Goal: Task Accomplishment & Management: Complete application form

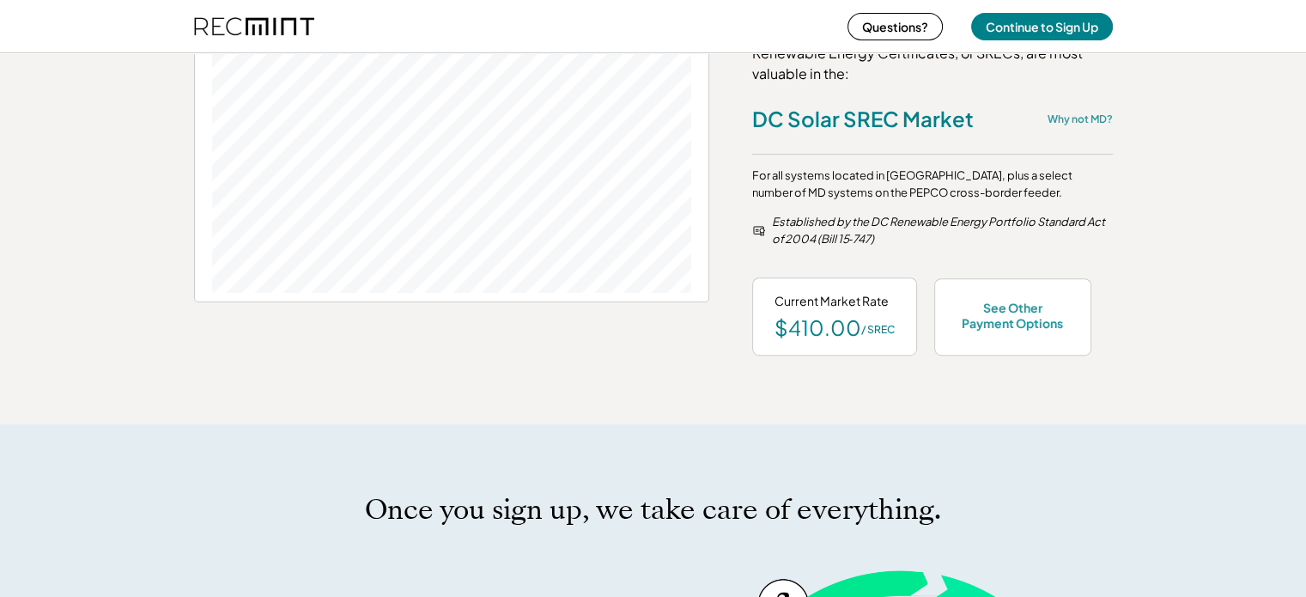
scroll to position [861, 0]
click at [1000, 324] on div "See Other Payment Options" at bounding box center [1013, 316] width 113 height 31
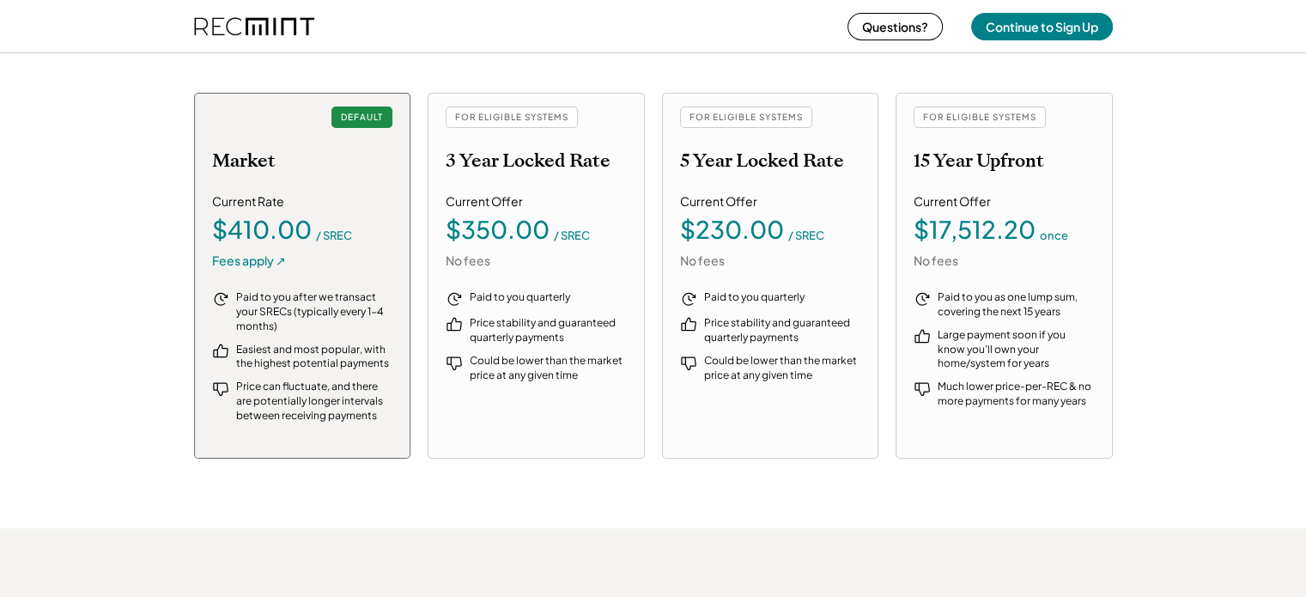
scroll to position [2007, 0]
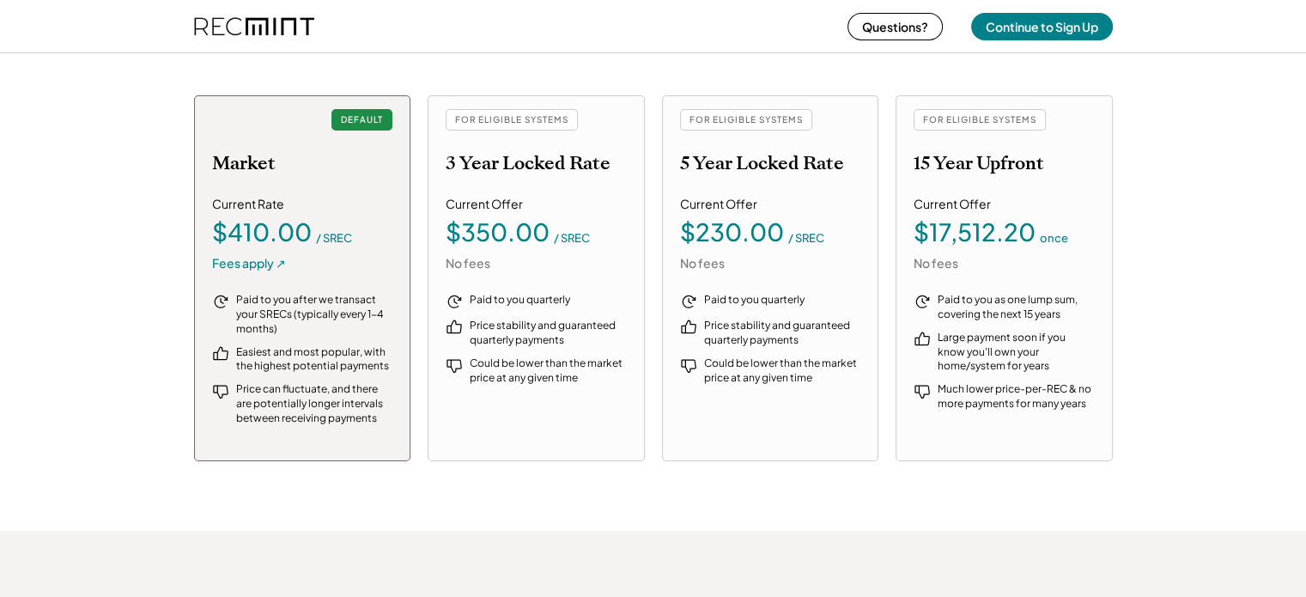
click at [269, 315] on div "Paid to you after we transact your SRECs (typically every 1-4 months)" at bounding box center [314, 314] width 157 height 43
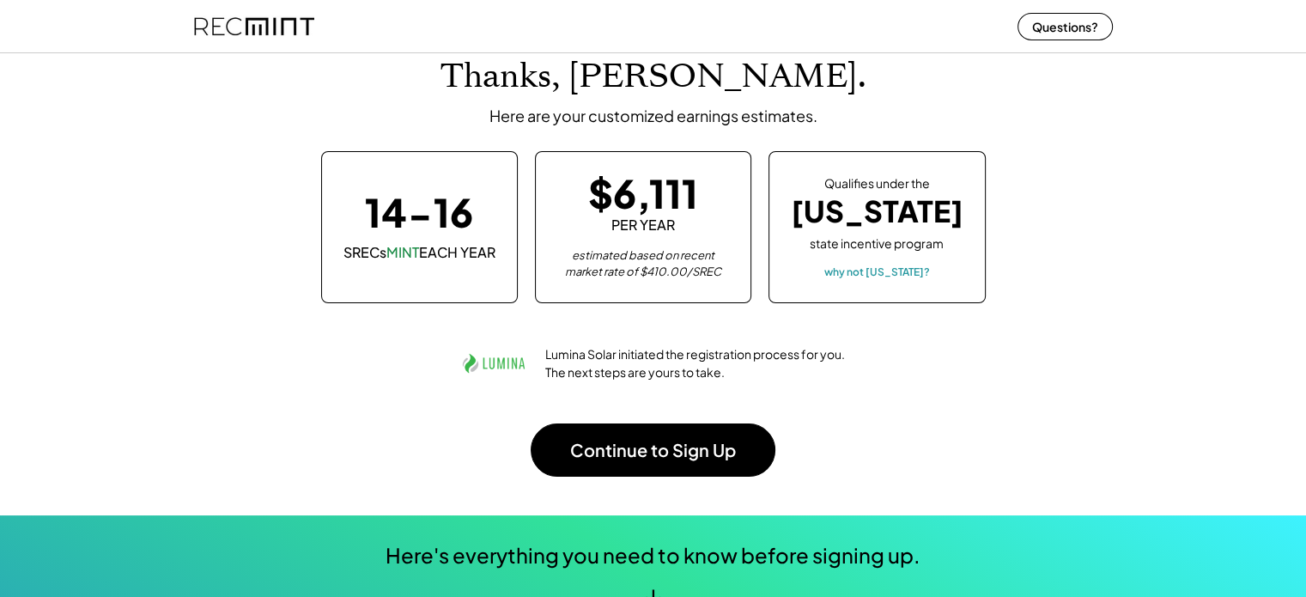
scroll to position [96, 0]
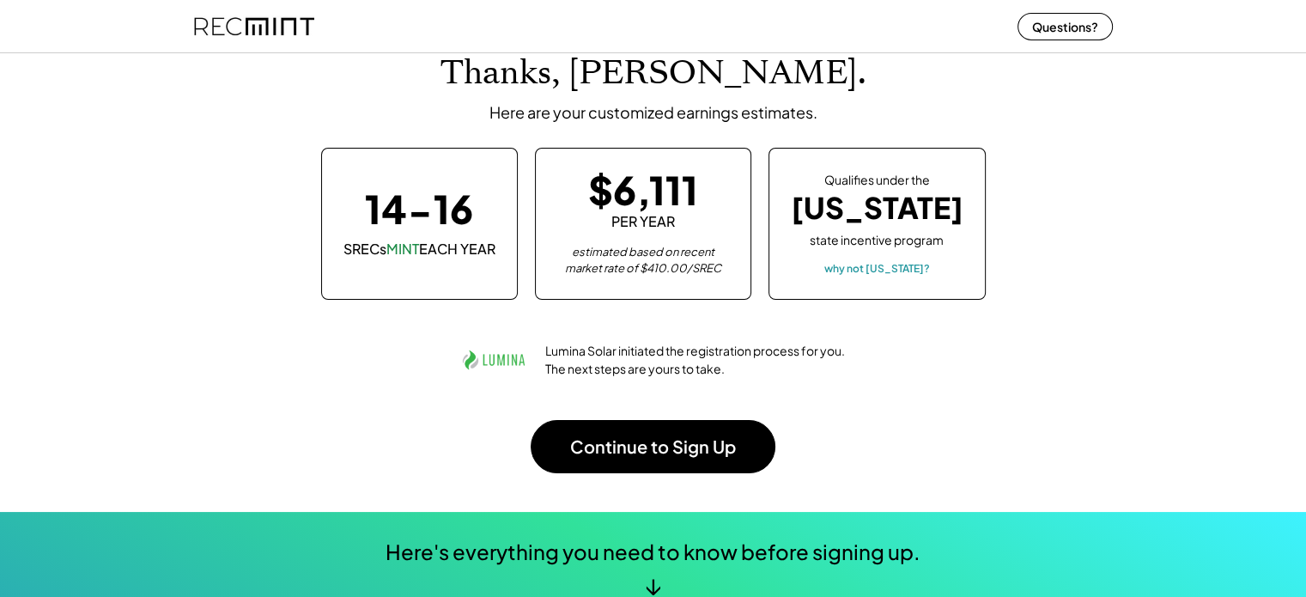
click at [615, 444] on button "Continue to Sign Up" at bounding box center [653, 446] width 245 height 53
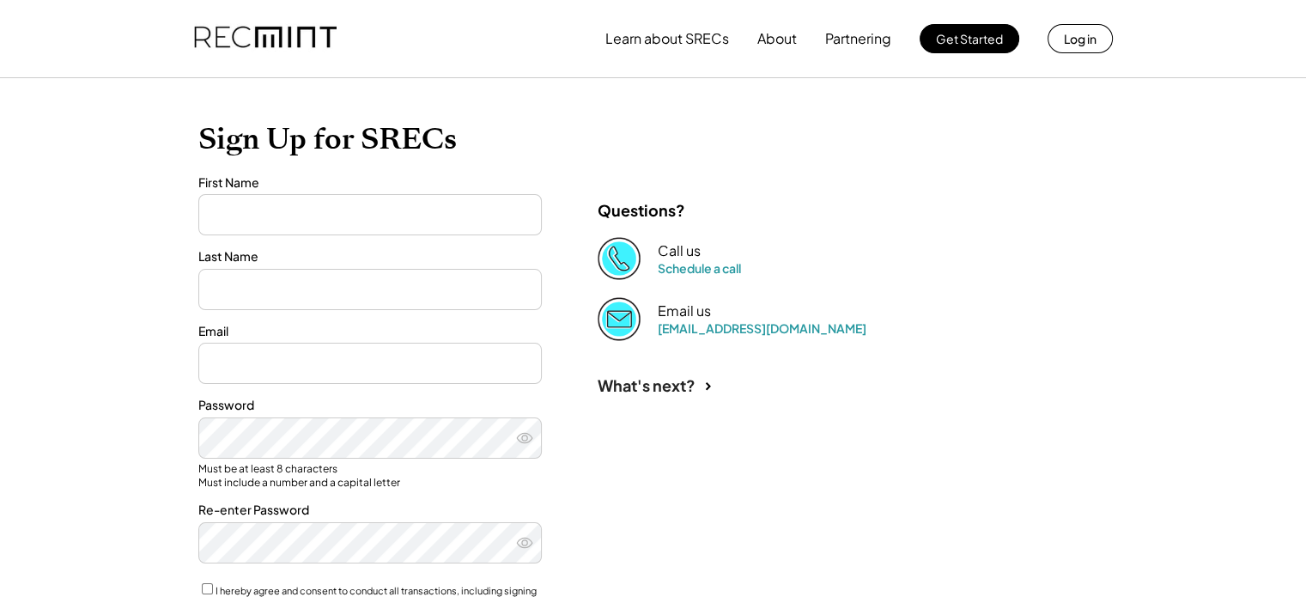
type input "****"
type input "******"
type input "**********"
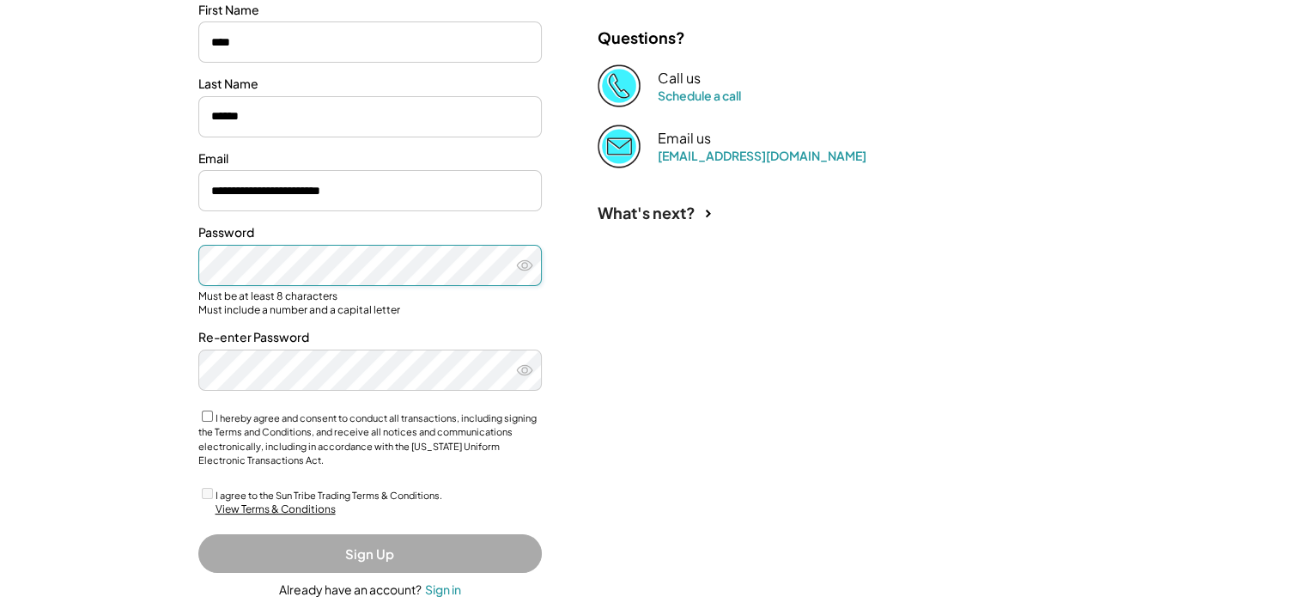
scroll to position [214, 0]
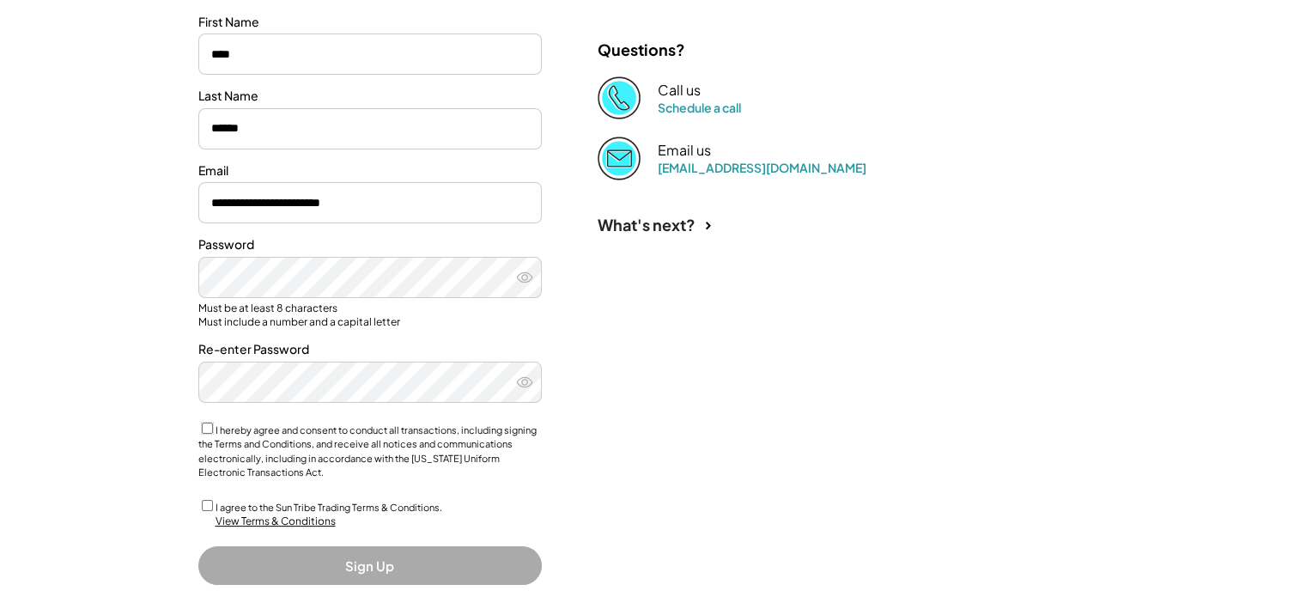
scroll to position [282, 0]
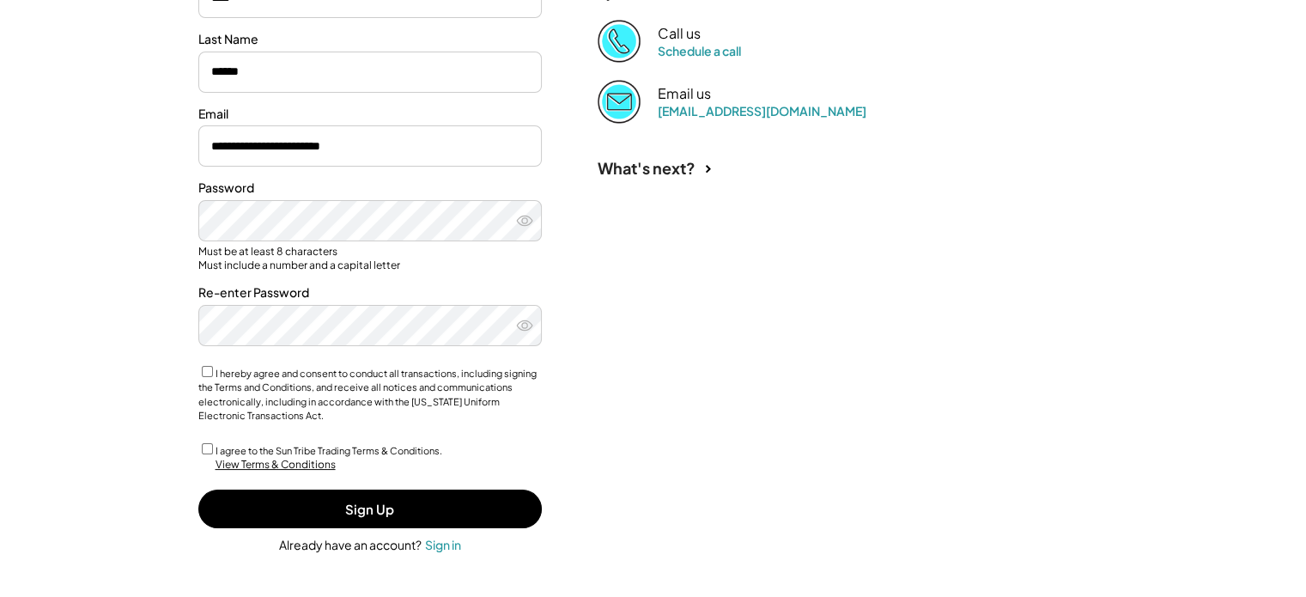
click at [380, 525] on button "Sign Up" at bounding box center [370, 509] width 344 height 39
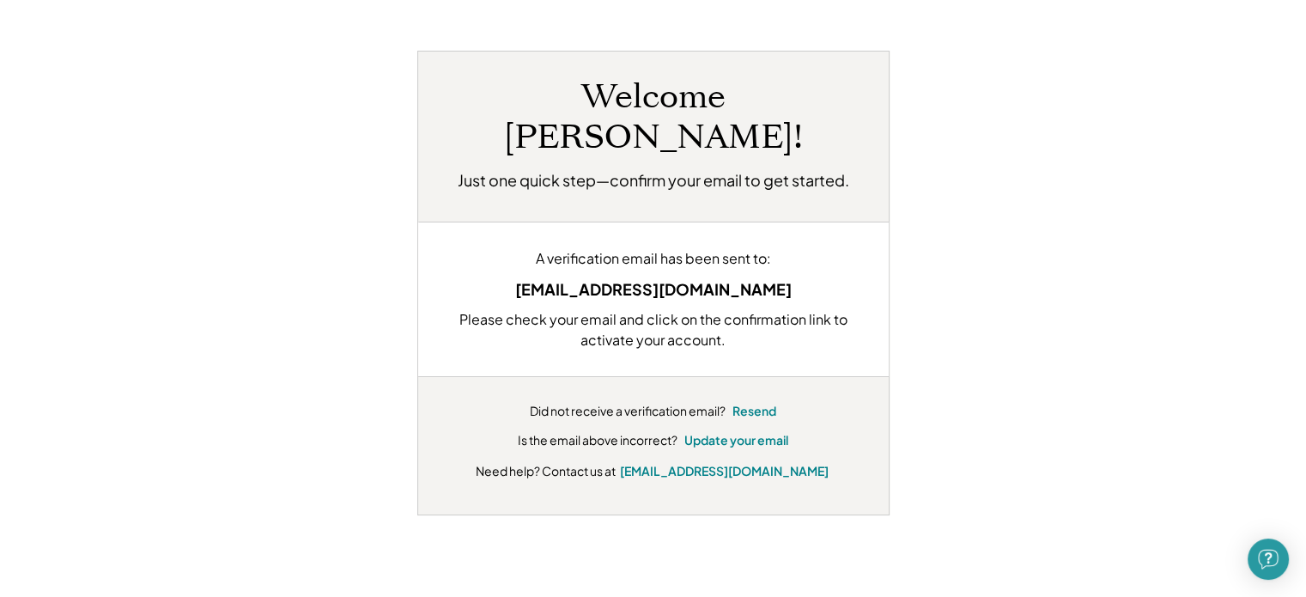
scroll to position [66, 0]
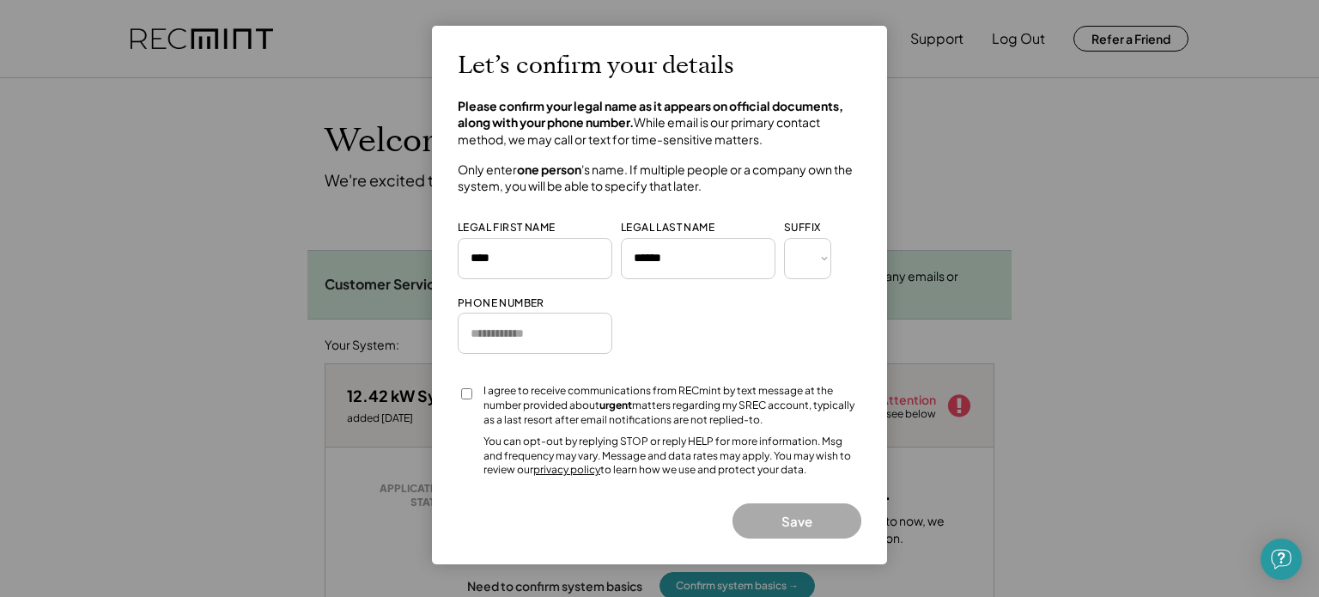
click at [495, 338] on input "input" at bounding box center [535, 333] width 155 height 41
type input "**********"
click at [790, 527] on button "Save" at bounding box center [797, 520] width 129 height 35
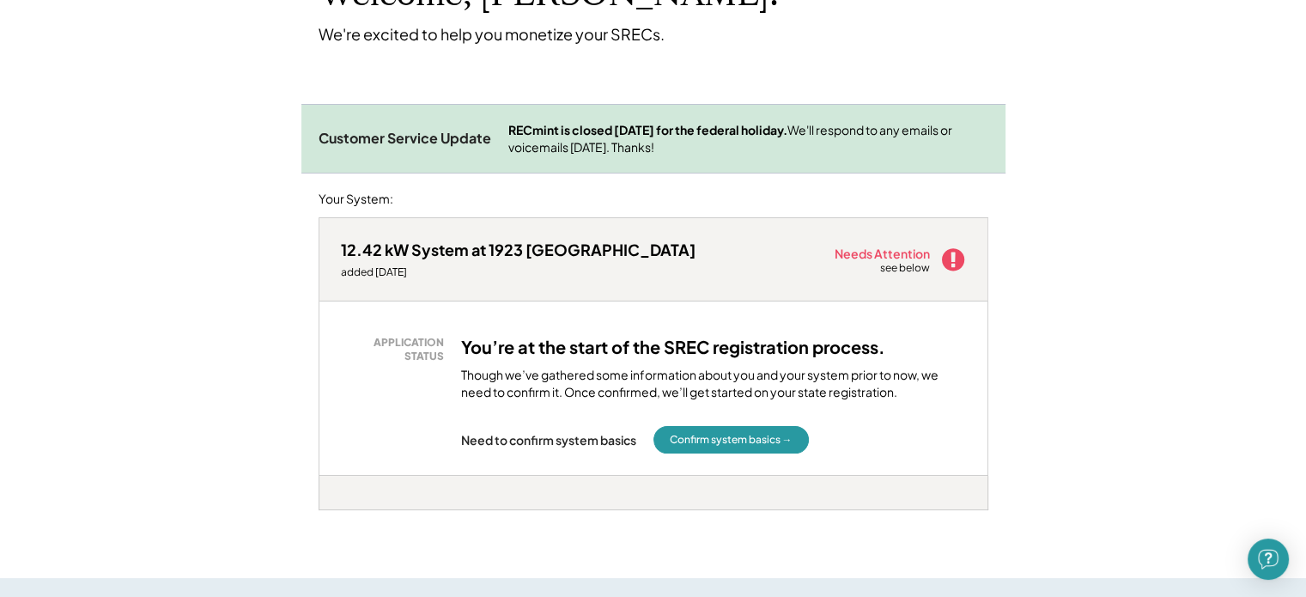
scroll to position [148, 0]
click at [904, 271] on div "see below" at bounding box center [906, 266] width 52 height 15
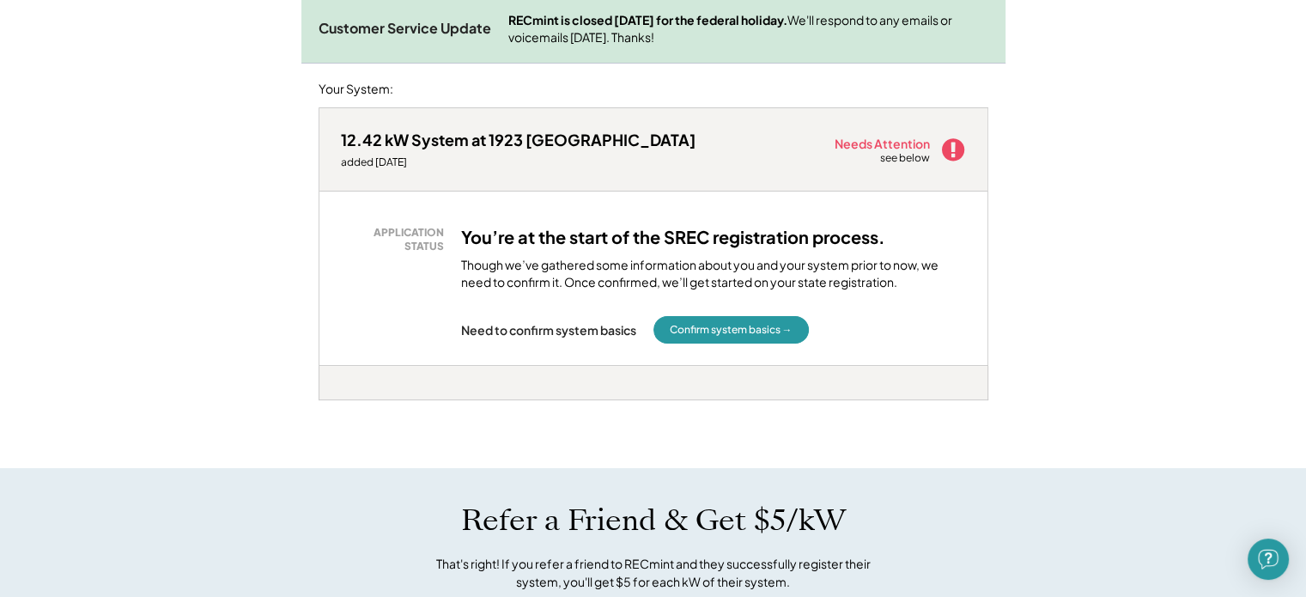
scroll to position [257, 0]
click at [739, 333] on button "Confirm system basics →" at bounding box center [731, 328] width 155 height 27
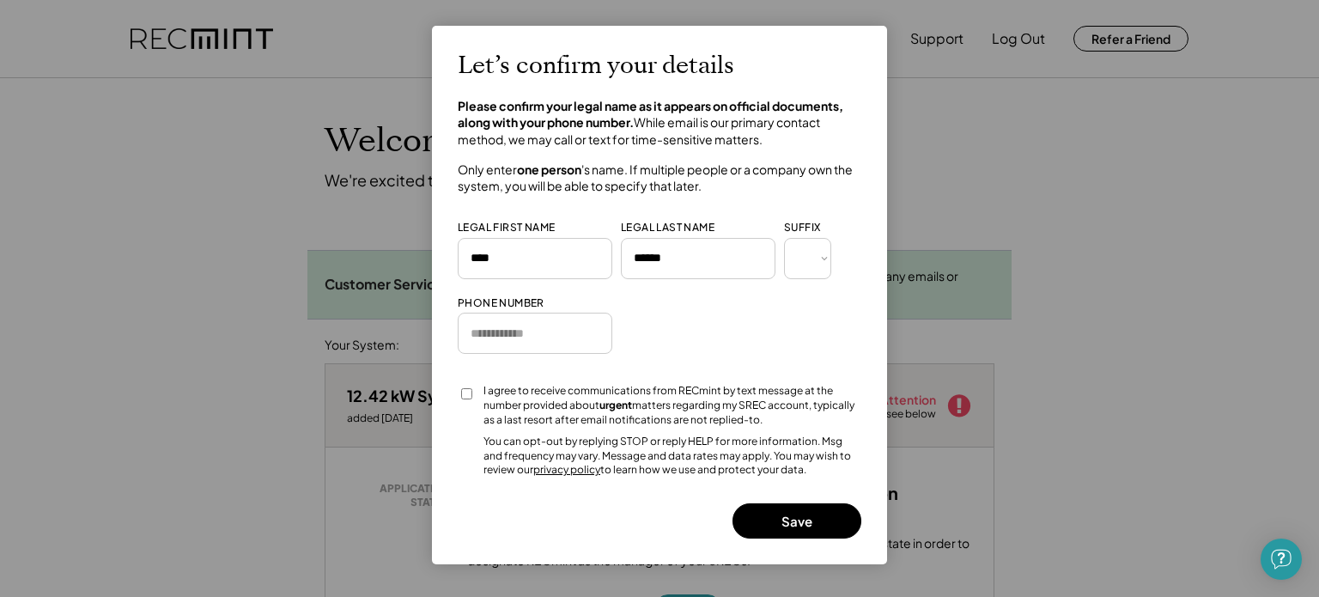
click at [774, 533] on button "Save" at bounding box center [797, 520] width 129 height 35
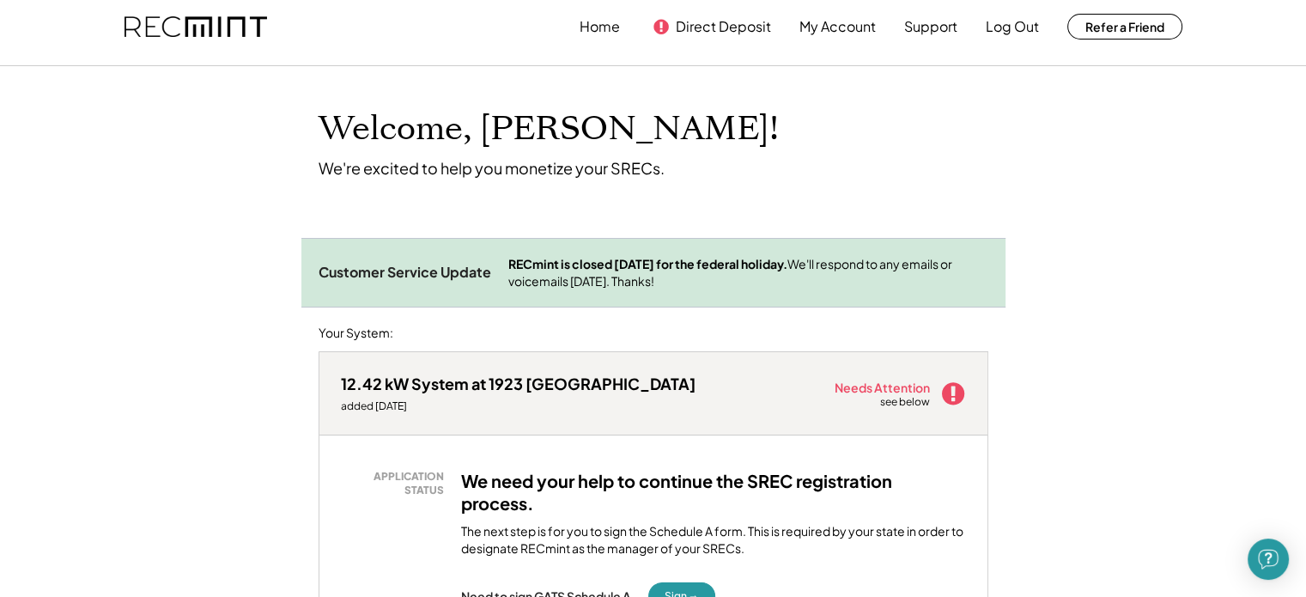
scroll to position [9, 0]
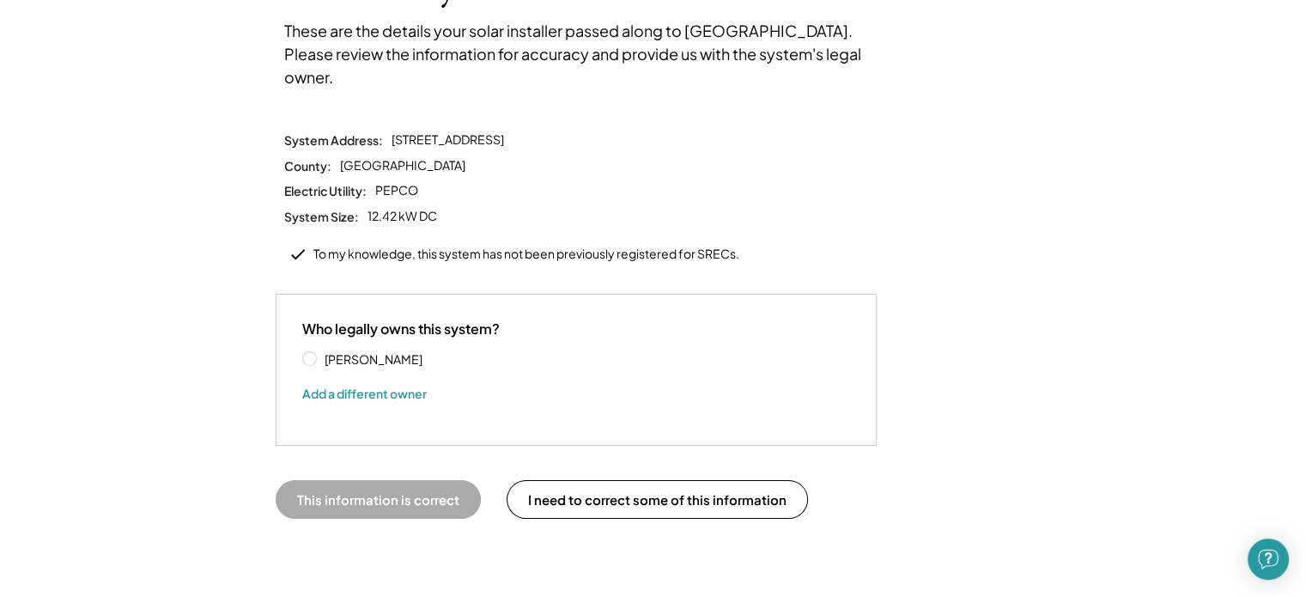
scroll to position [163, 0]
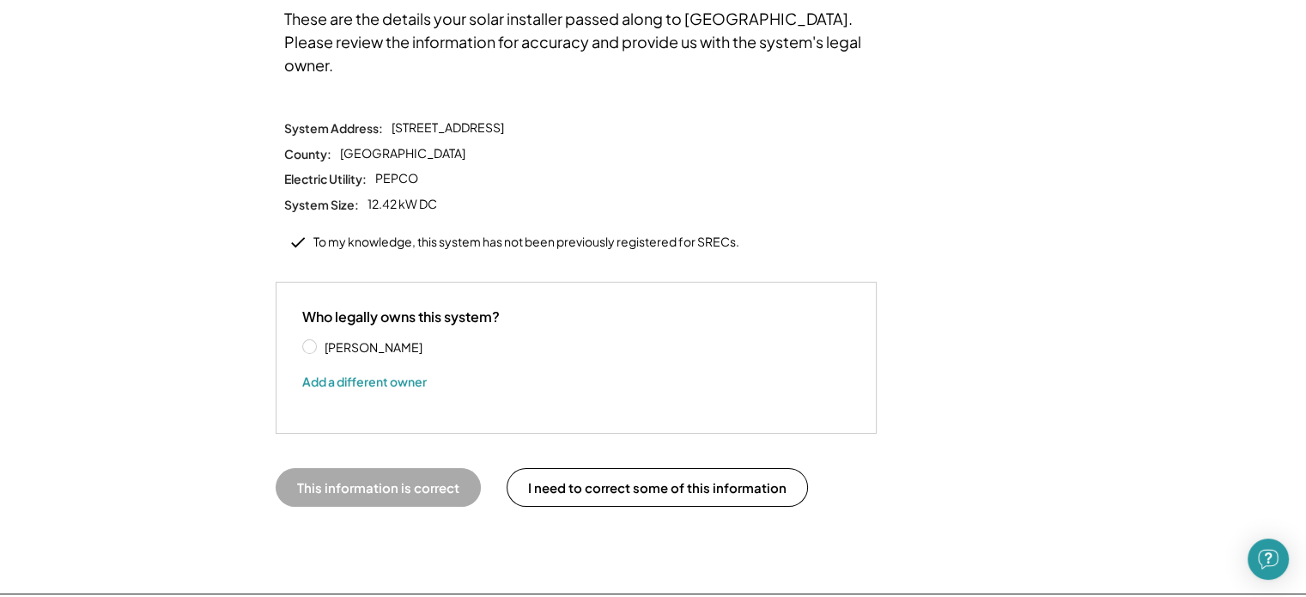
click at [338, 368] on button "Add a different owner" at bounding box center [364, 381] width 125 height 26
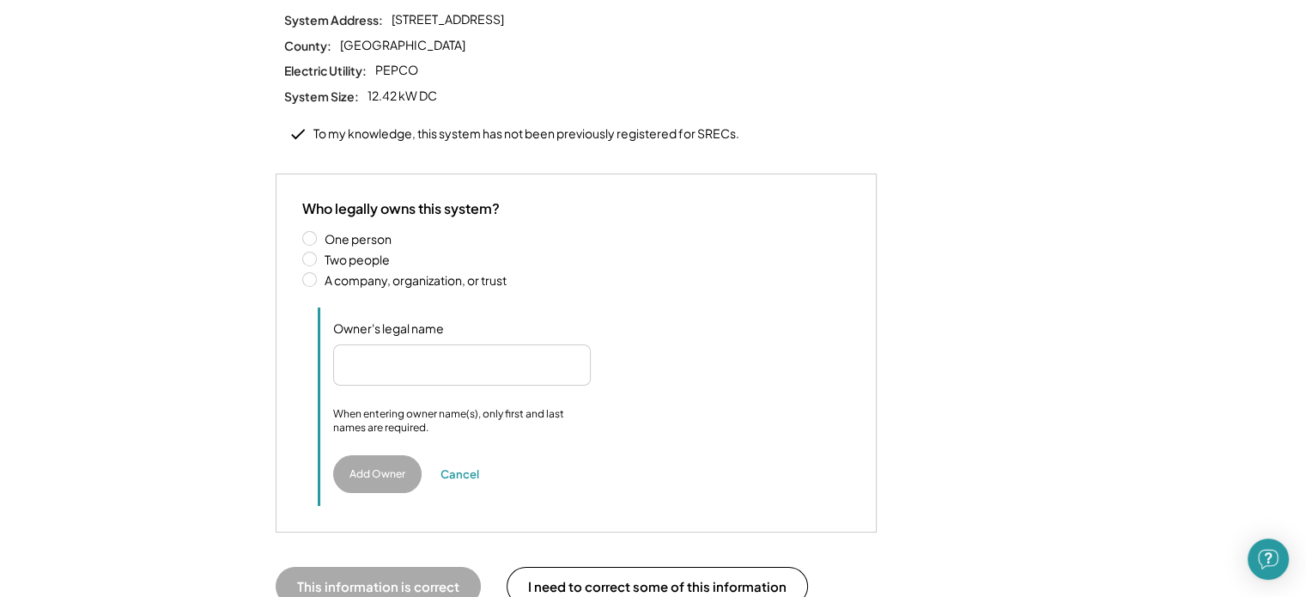
scroll to position [272, 0]
click at [319, 253] on label "Two people" at bounding box center [584, 259] width 531 height 12
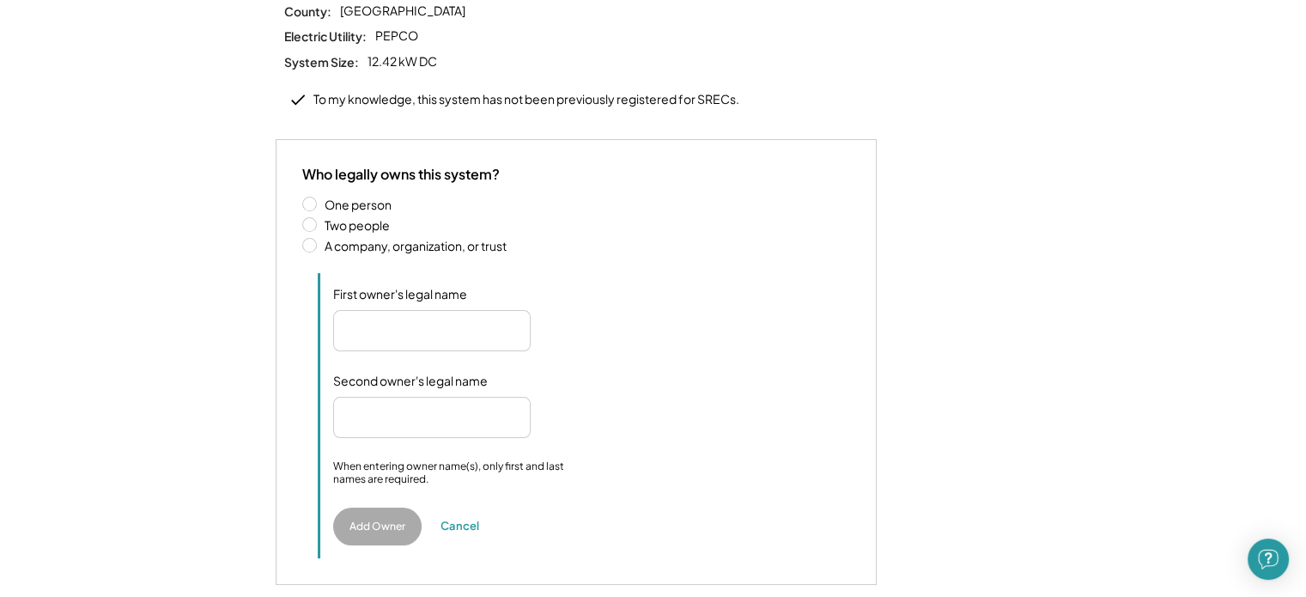
scroll to position [298, 0]
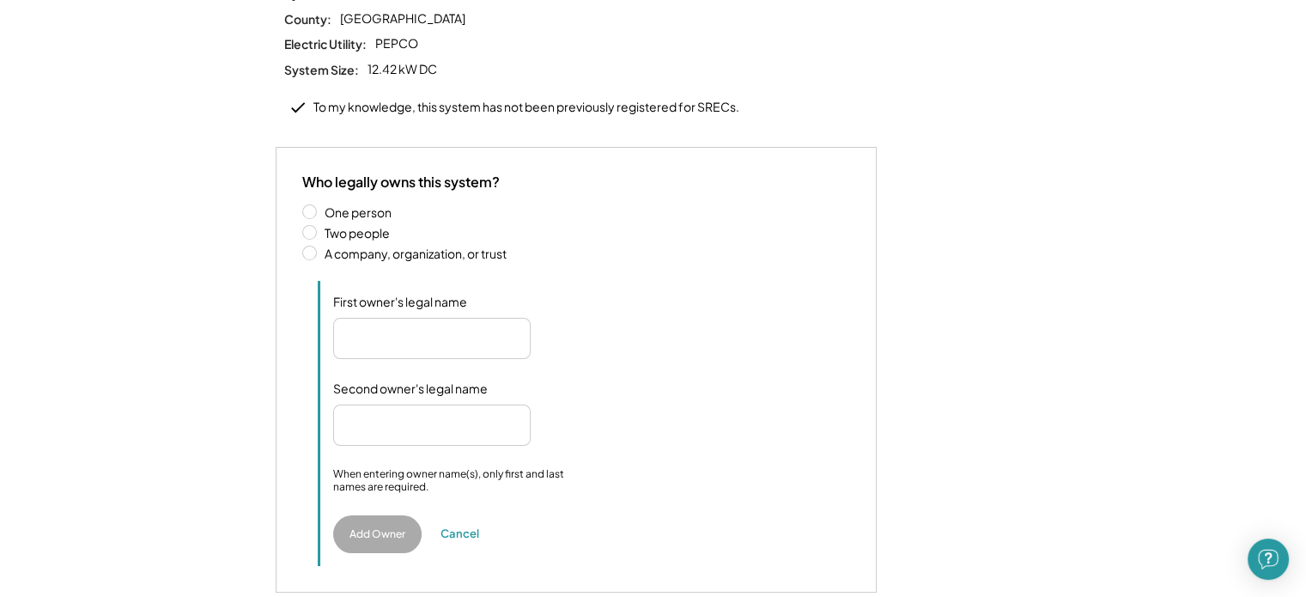
click at [319, 206] on label "One person" at bounding box center [584, 212] width 531 height 12
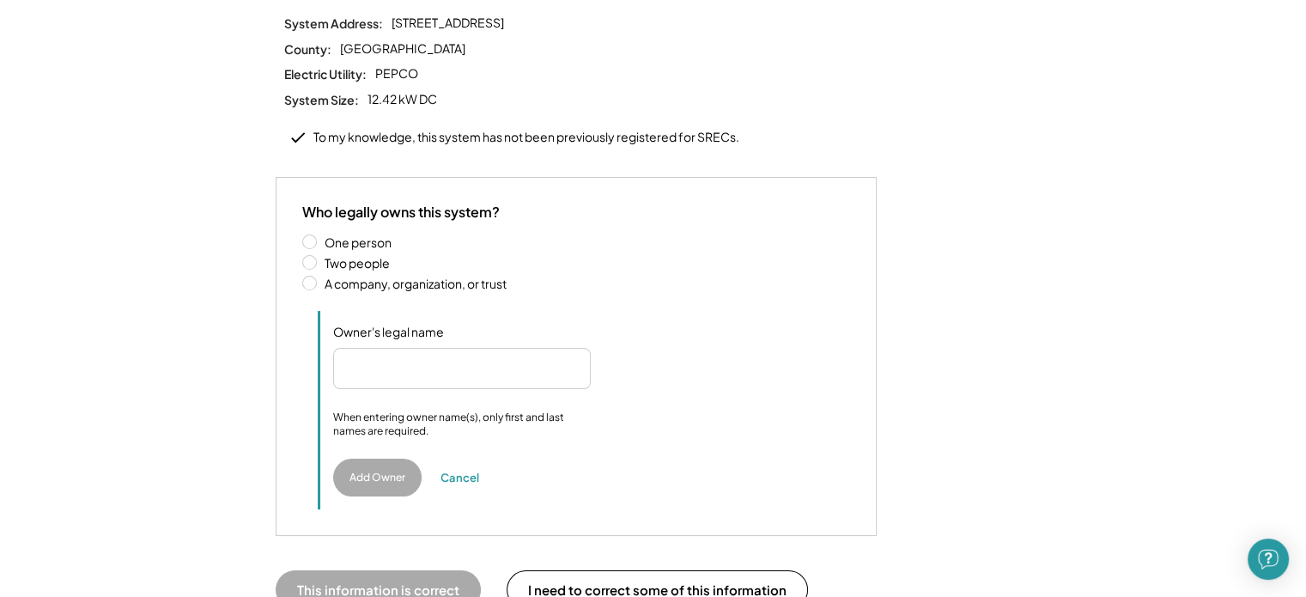
scroll to position [258, 0]
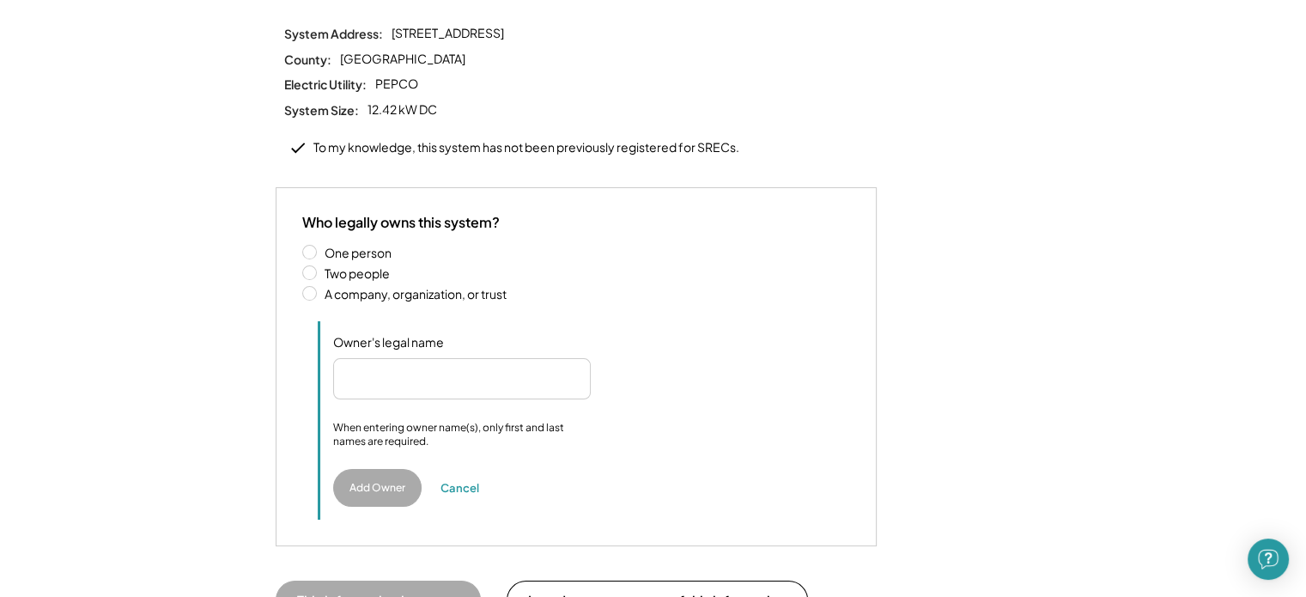
click at [319, 267] on label "Two people" at bounding box center [584, 273] width 531 height 12
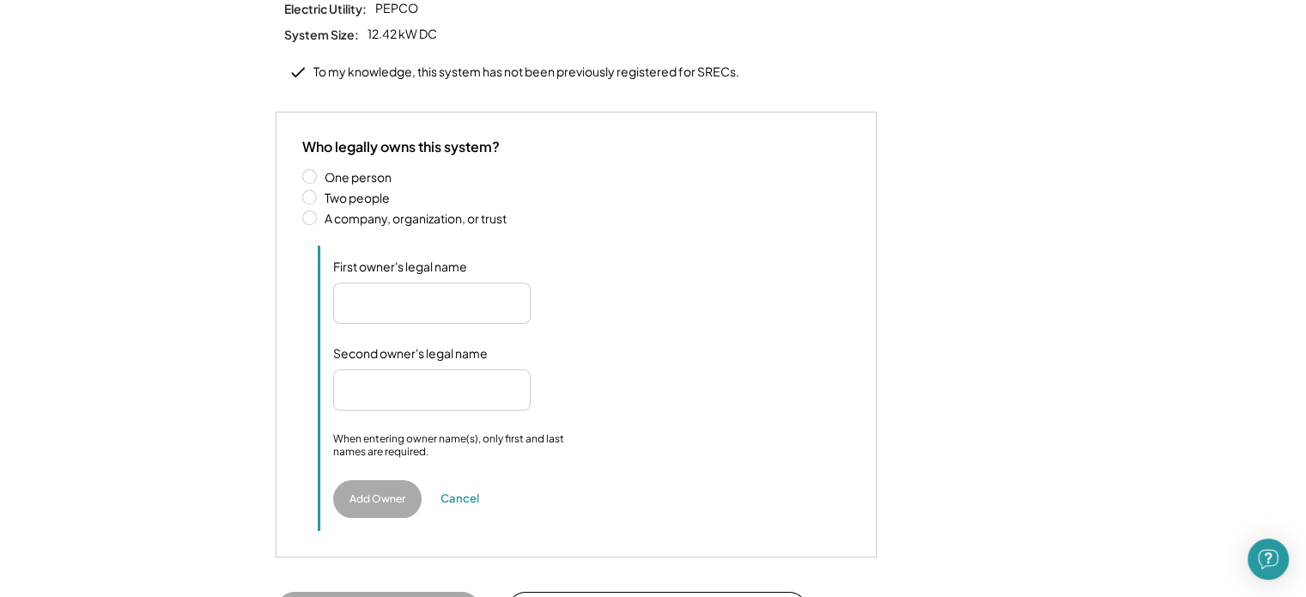
scroll to position [335, 0]
click at [374, 281] on input "input" at bounding box center [432, 301] width 198 height 41
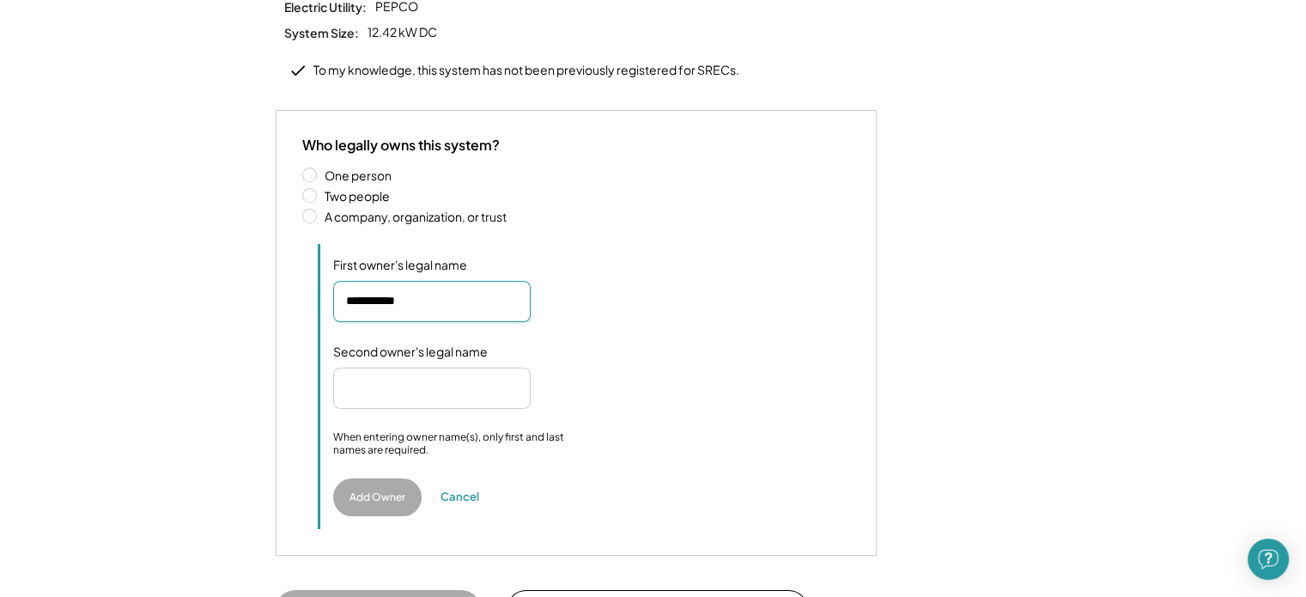
type input "**********"
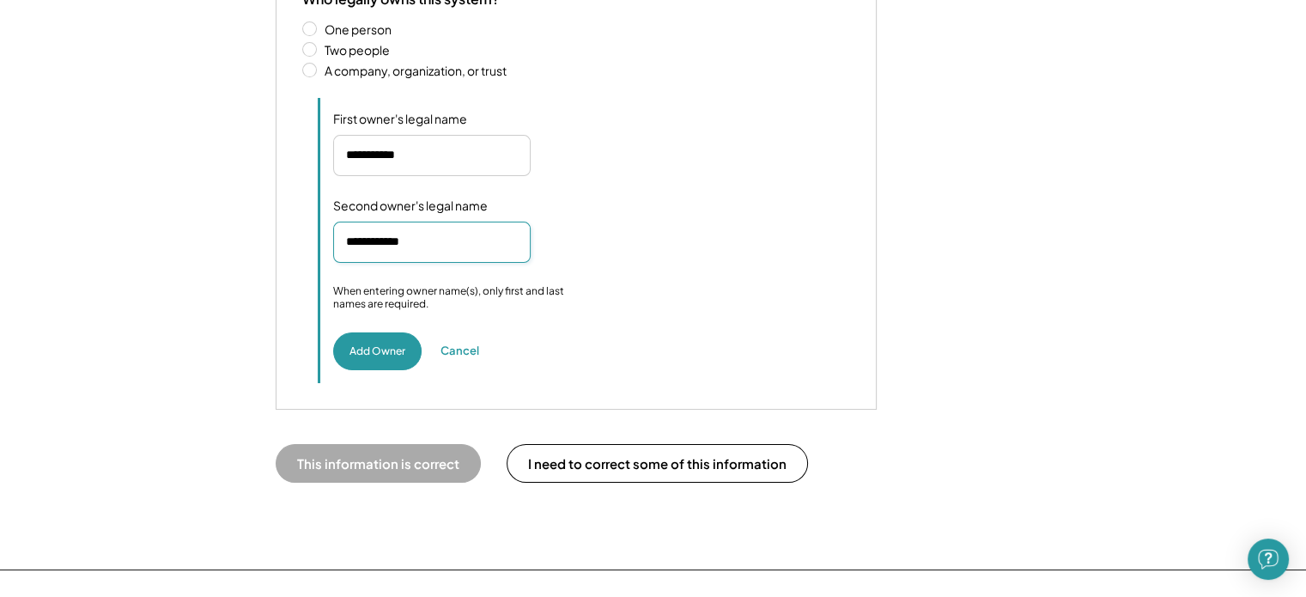
scroll to position [481, 0]
type input "**********"
click at [345, 444] on button "This information is correct" at bounding box center [378, 463] width 205 height 39
click at [372, 450] on button "This information is correct" at bounding box center [378, 463] width 205 height 39
click at [343, 444] on button "This information is correct" at bounding box center [378, 463] width 205 height 39
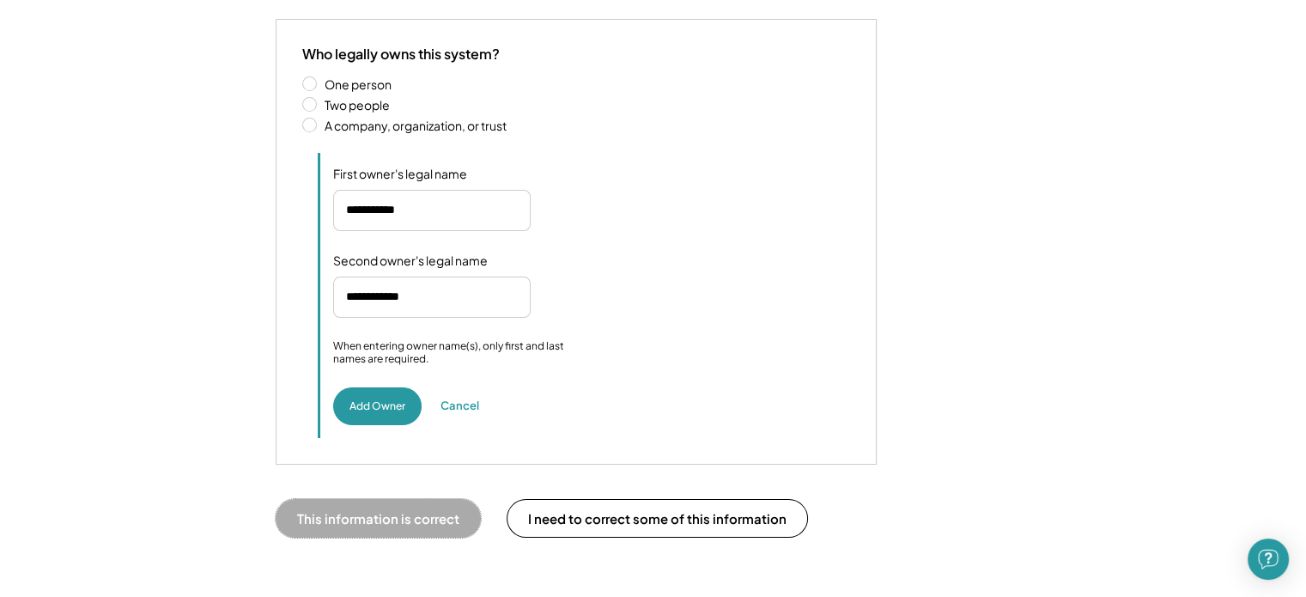
scroll to position [426, 0]
click at [373, 387] on button "Add Owner" at bounding box center [377, 406] width 88 height 38
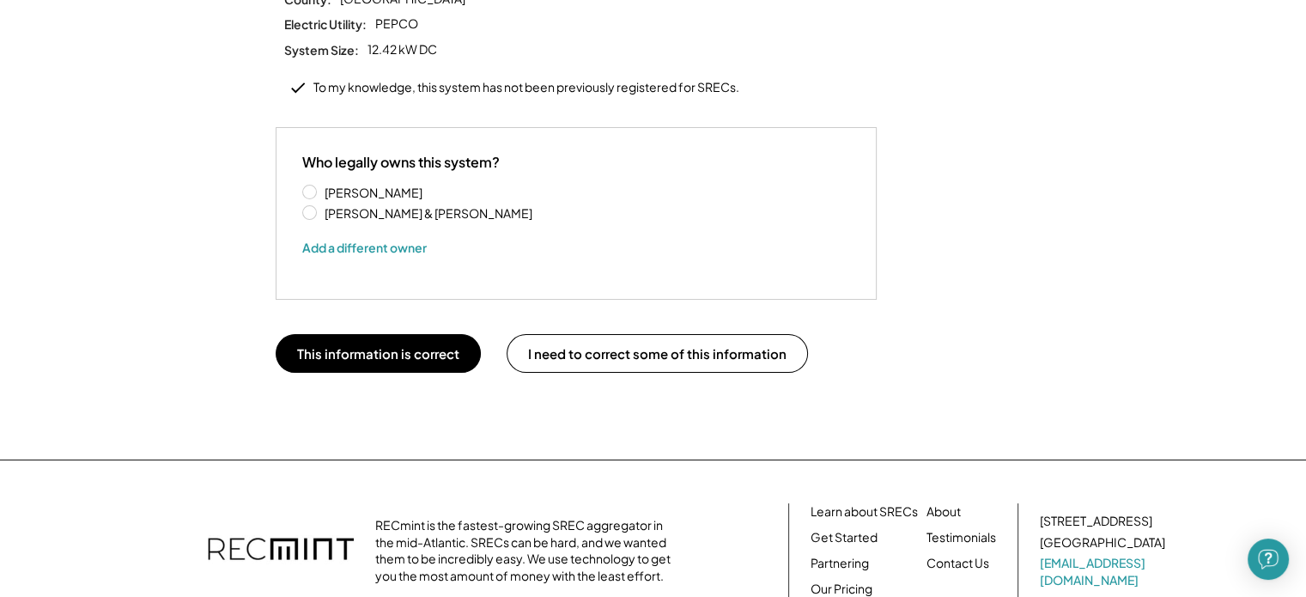
scroll to position [316, 0]
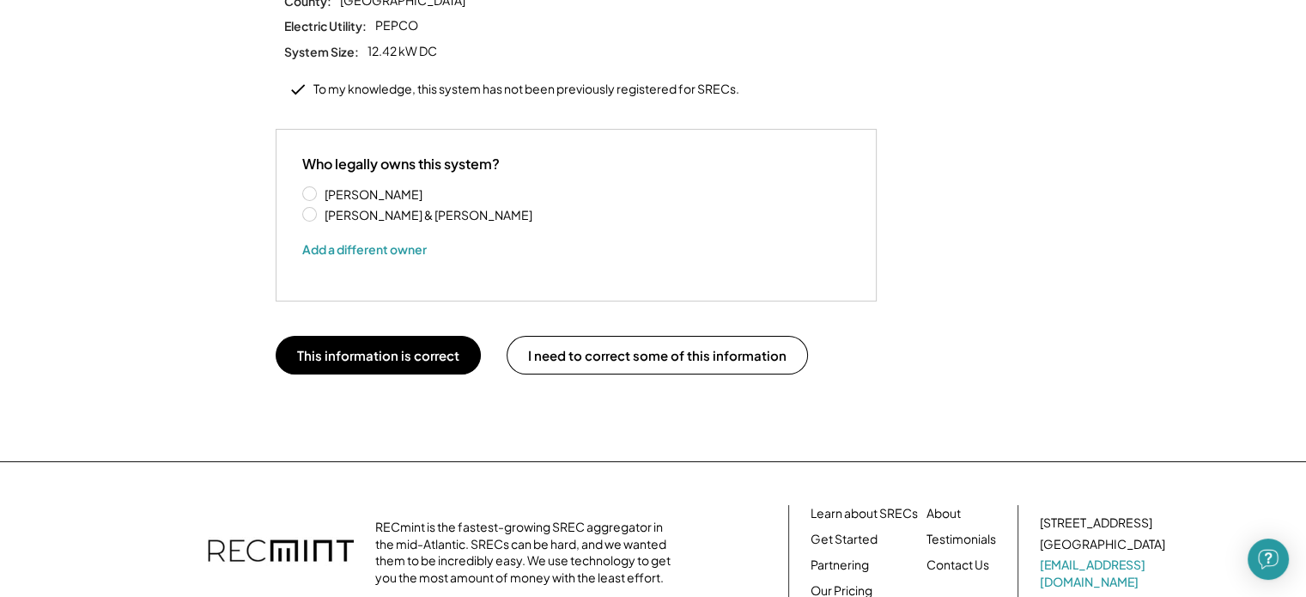
click at [374, 341] on button "This information is correct" at bounding box center [378, 355] width 205 height 39
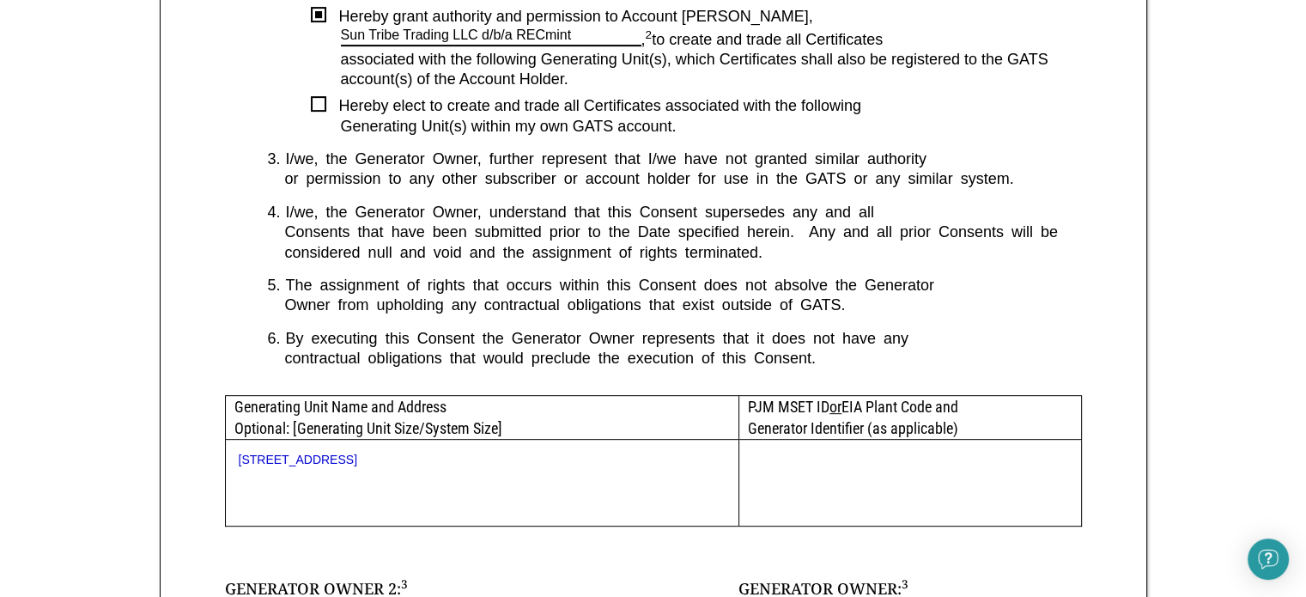
scroll to position [687, 0]
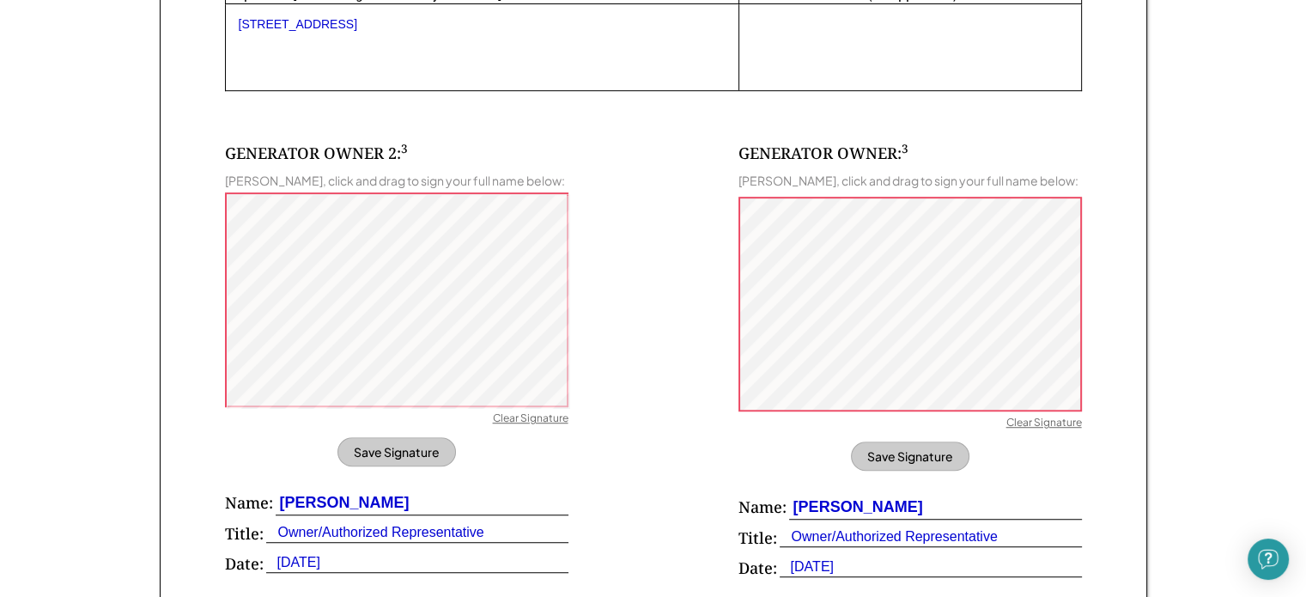
scroll to position [1113, 0]
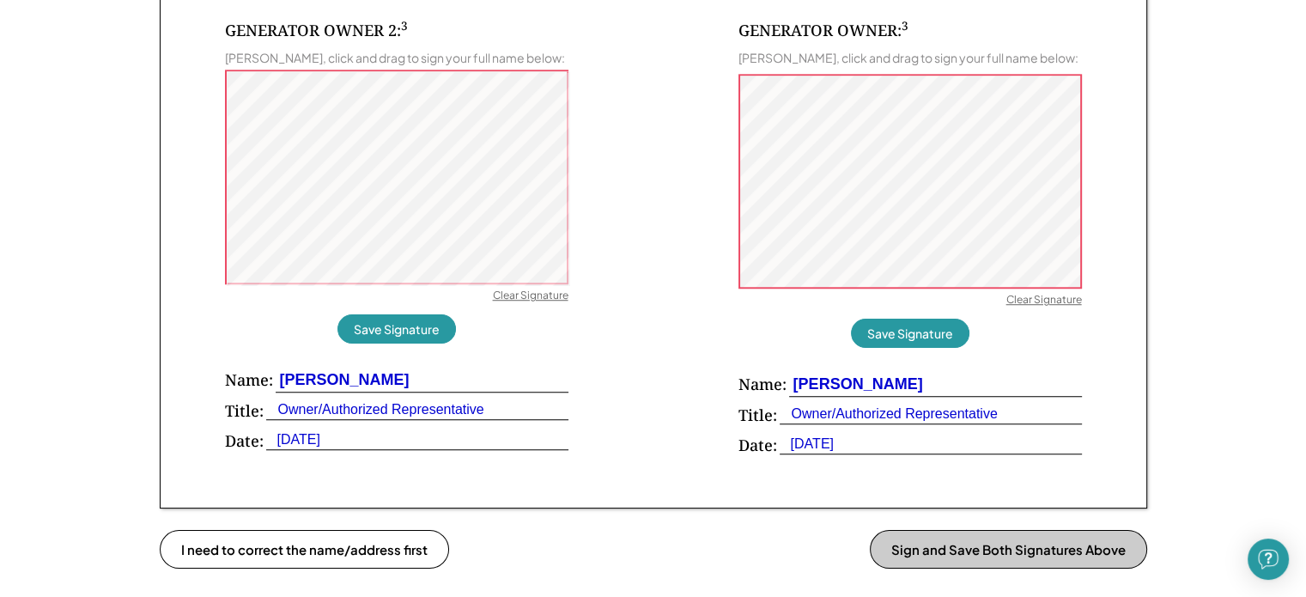
scroll to position [1281, 0]
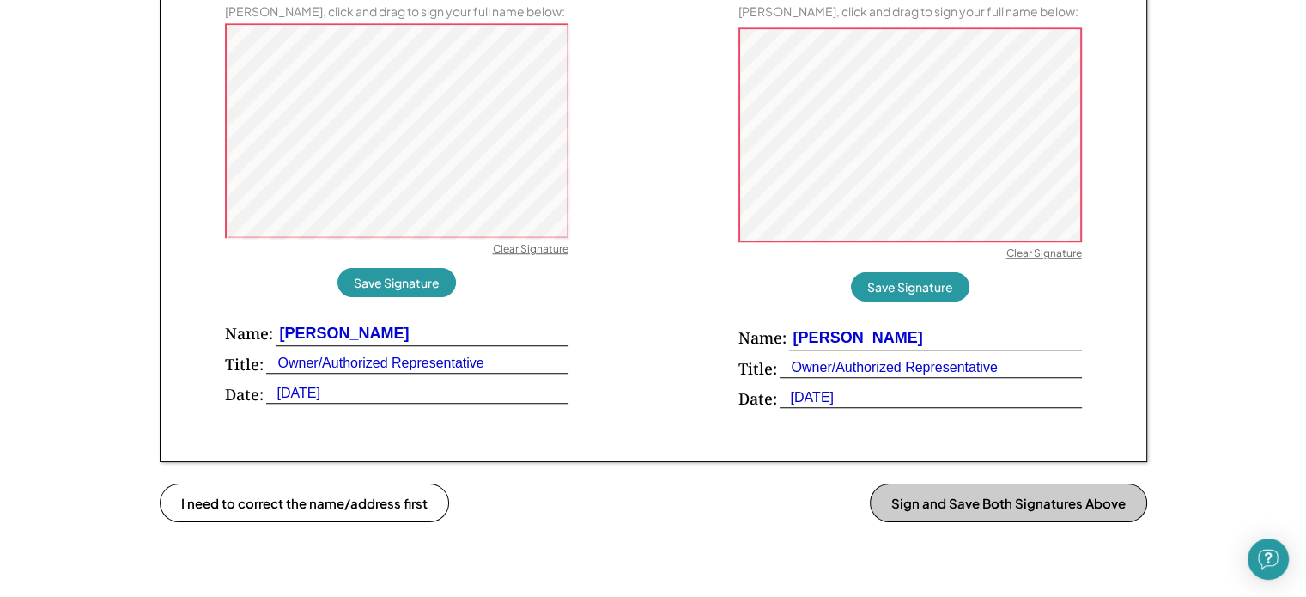
click at [404, 277] on button "Save Signature" at bounding box center [397, 282] width 119 height 29
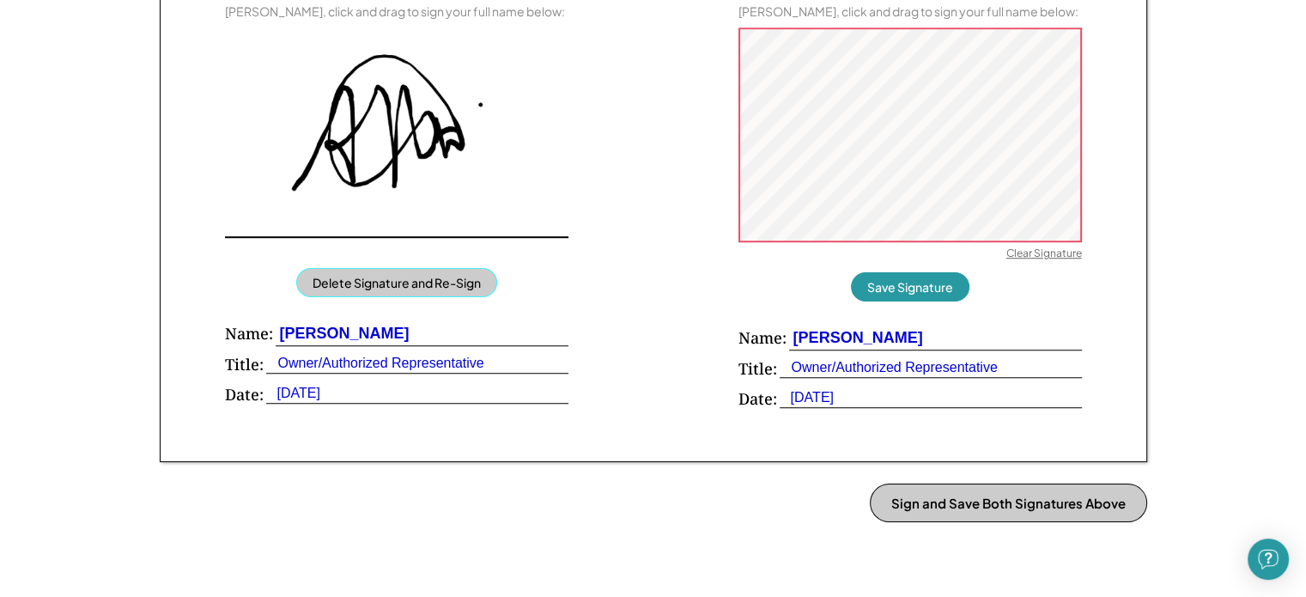
click at [906, 292] on button "Save Signature" at bounding box center [910, 286] width 119 height 29
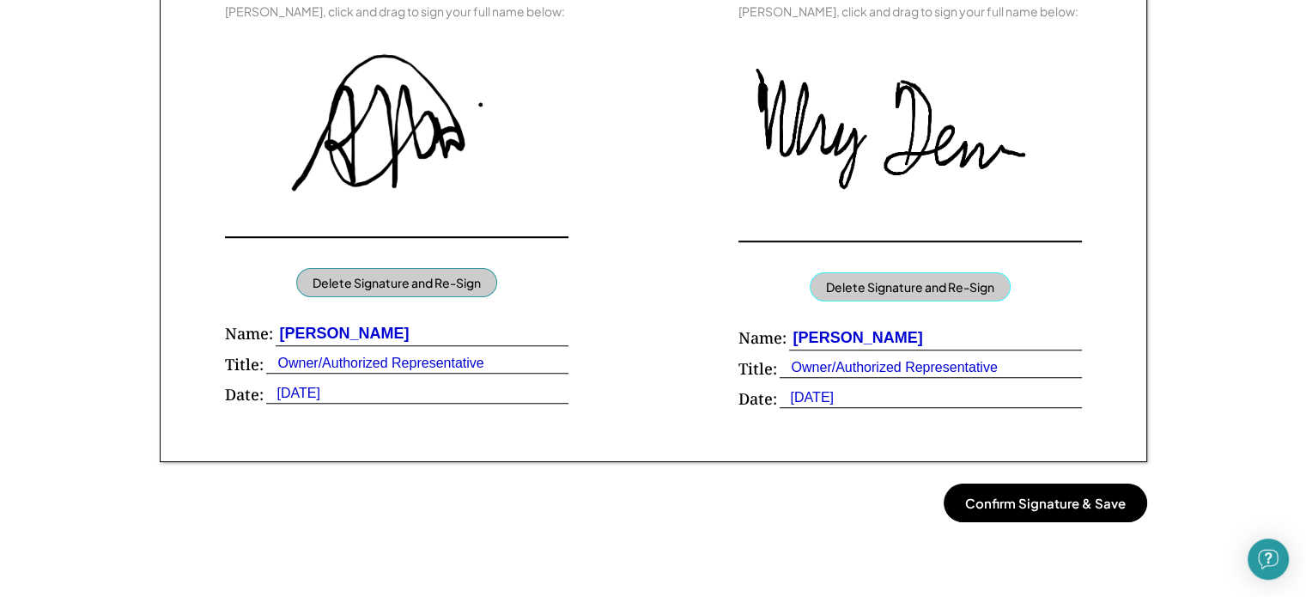
click at [1005, 508] on button "Confirm Signature & Save" at bounding box center [1046, 503] width 204 height 39
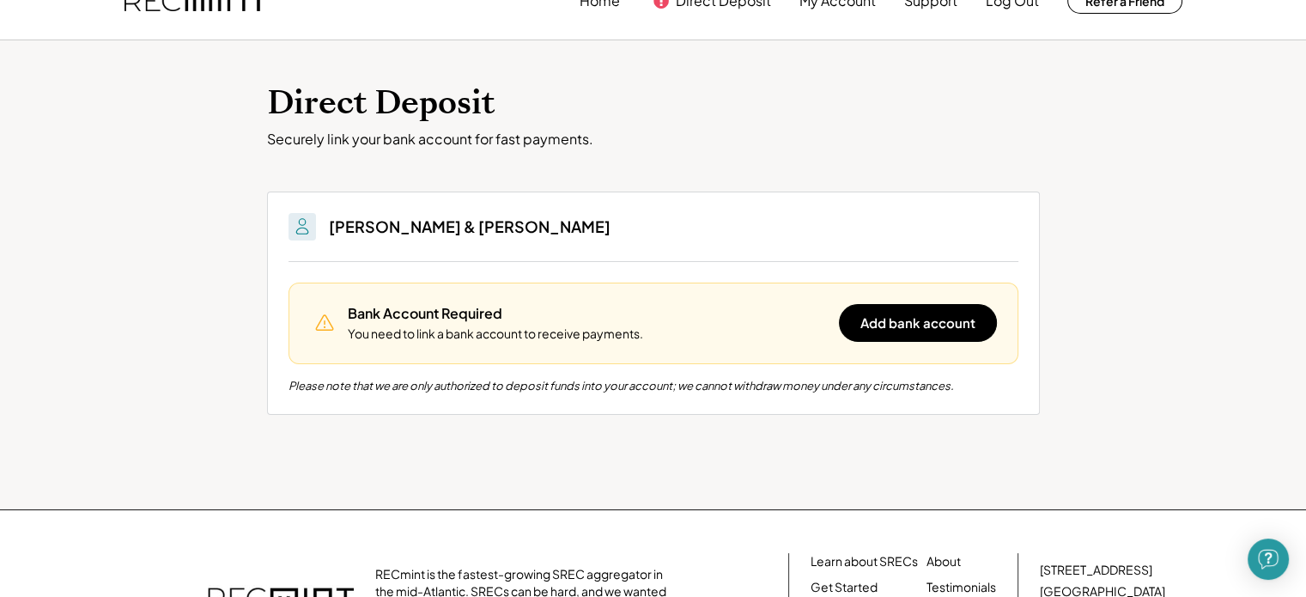
scroll to position [38, 0]
click at [905, 318] on button "Add bank account" at bounding box center [918, 323] width 158 height 38
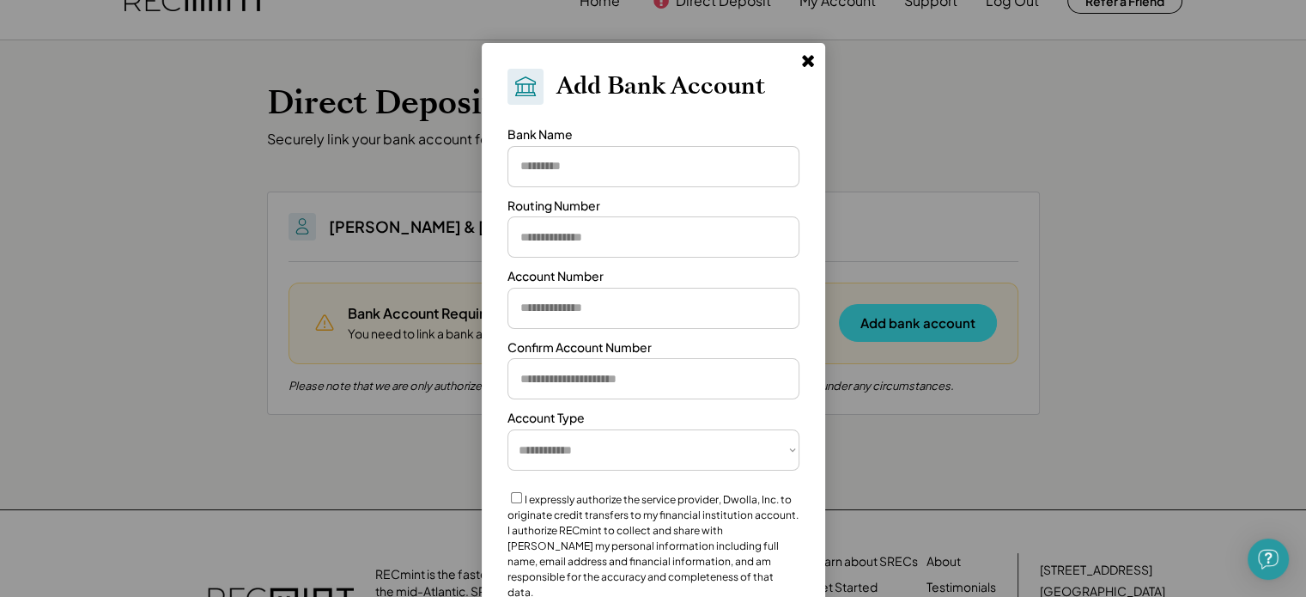
click at [567, 167] on input "input" at bounding box center [654, 166] width 292 height 41
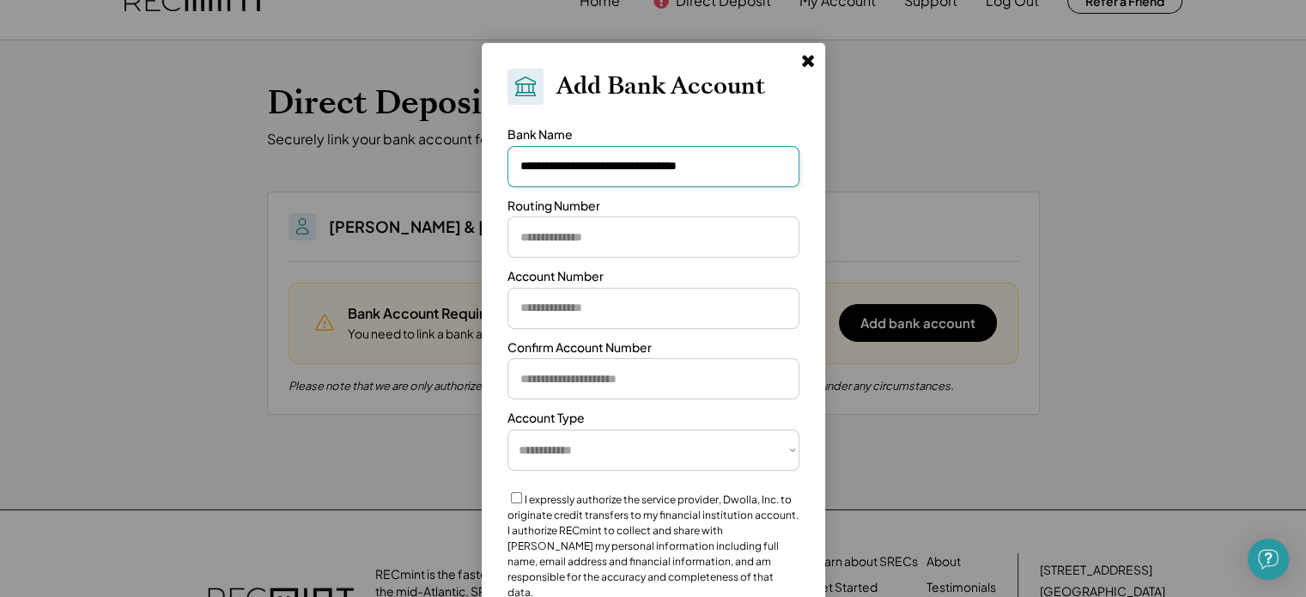
type input "**********"
click at [563, 244] on input "input" at bounding box center [654, 236] width 292 height 41
paste input "*********"
type input "*********"
click at [574, 302] on input "input" at bounding box center [654, 308] width 292 height 41
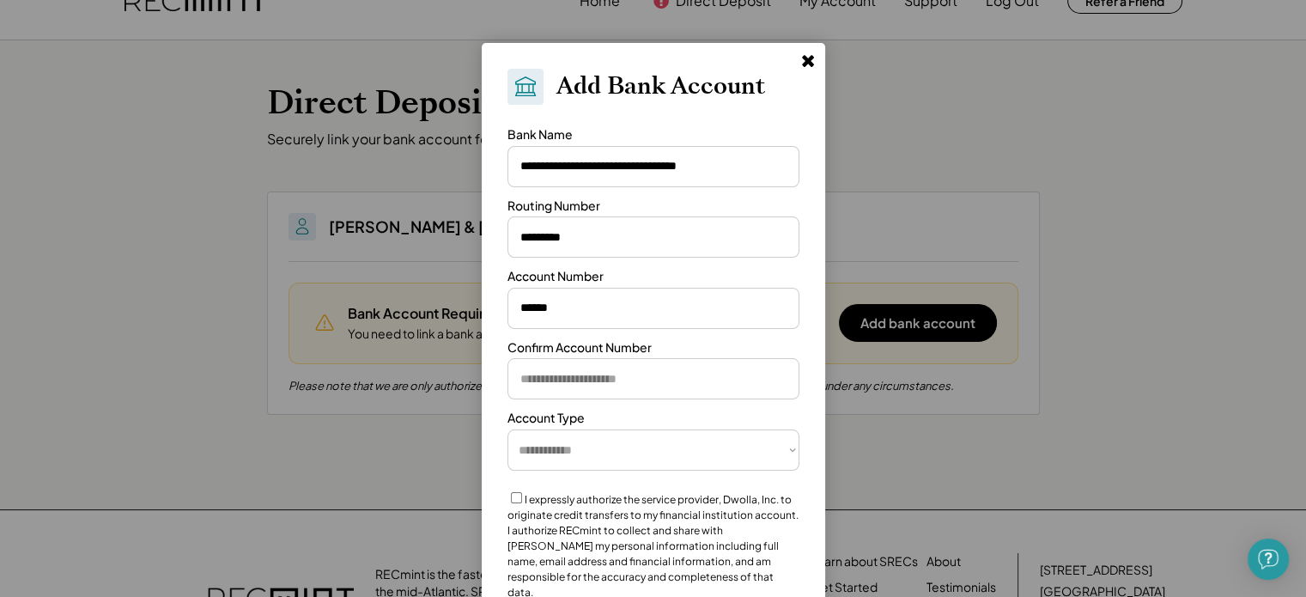
click at [581, 314] on input "input" at bounding box center [654, 308] width 292 height 41
type input "*"
click at [535, 305] on input "input" at bounding box center [654, 308] width 292 height 41
paste input "*********"
type input "*********"
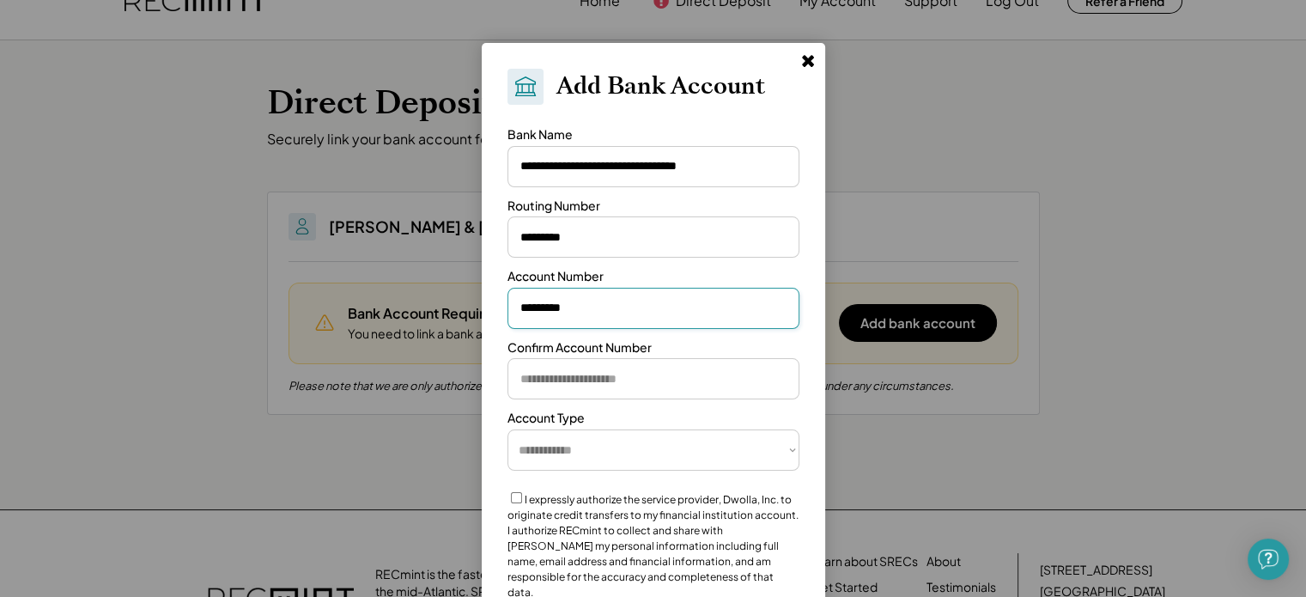
click at [674, 131] on div "Bank Name" at bounding box center [654, 156] width 292 height 61
click at [539, 383] on input "input" at bounding box center [654, 378] width 292 height 41
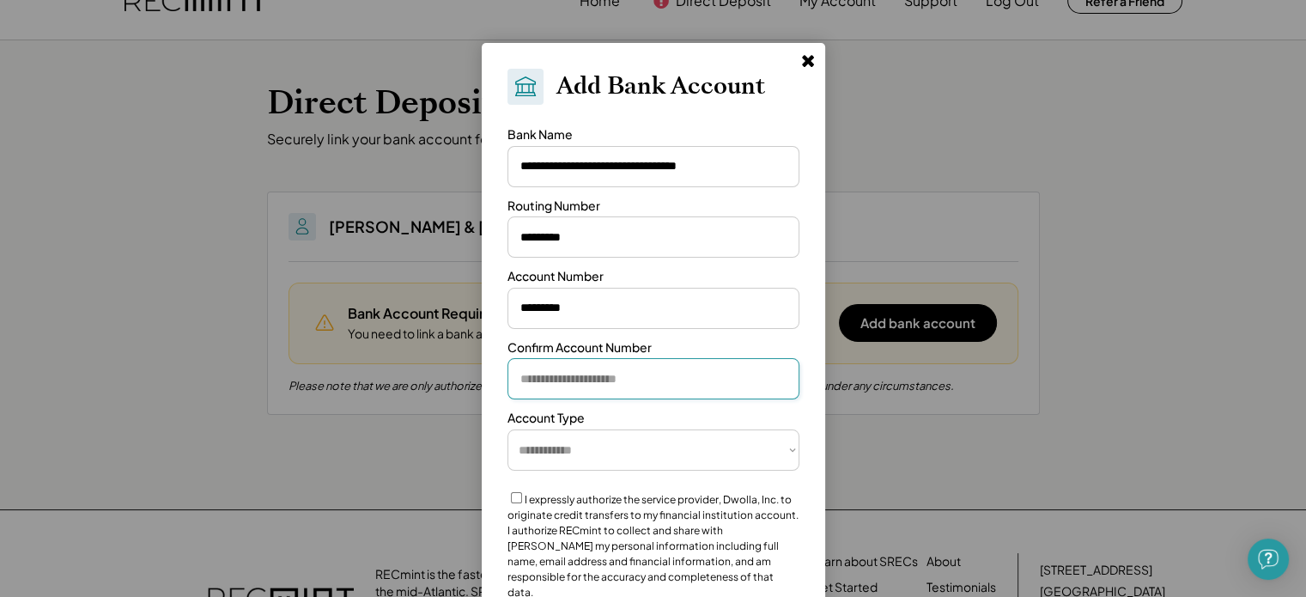
paste input "*********"
type input "*********"
click at [666, 273] on div "Account Number" at bounding box center [654, 298] width 292 height 61
click at [543, 453] on select "**********" at bounding box center [654, 449] width 292 height 41
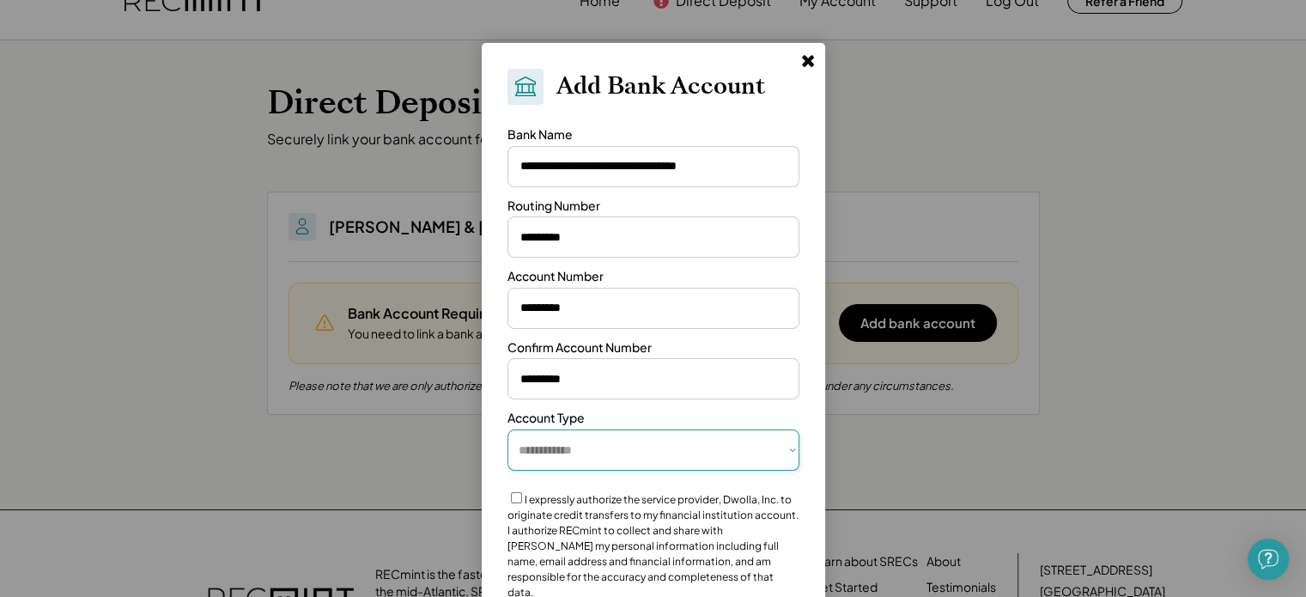
select select "*********"
click at [508, 429] on select "**********" at bounding box center [654, 449] width 292 height 41
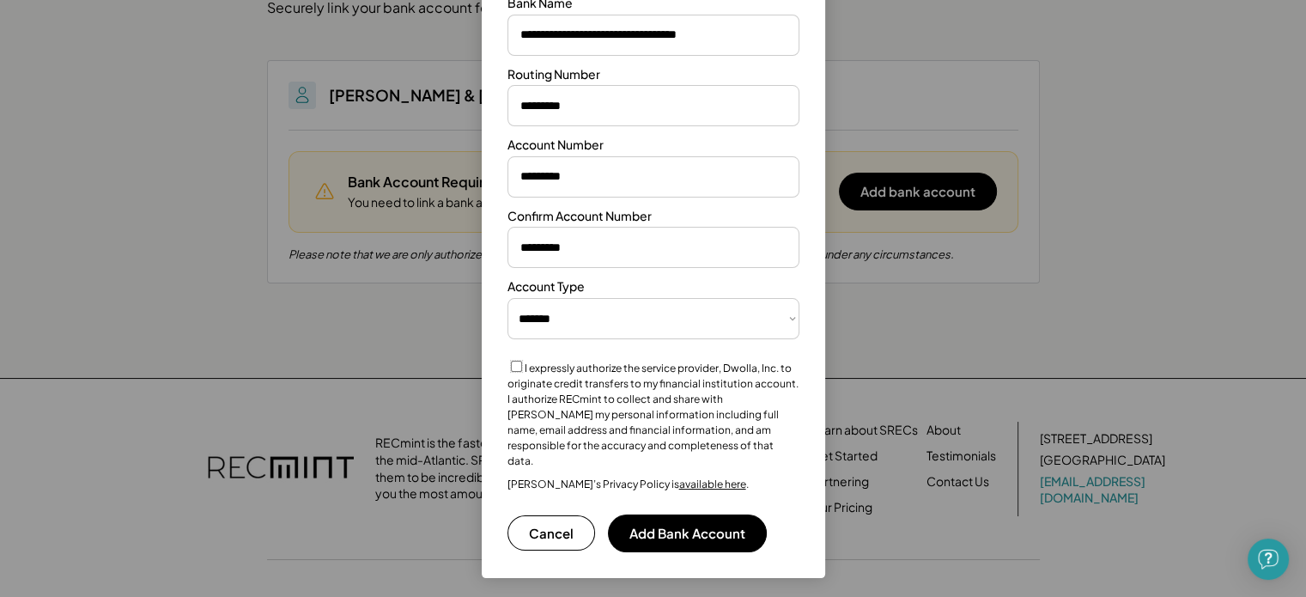
scroll to position [172, 0]
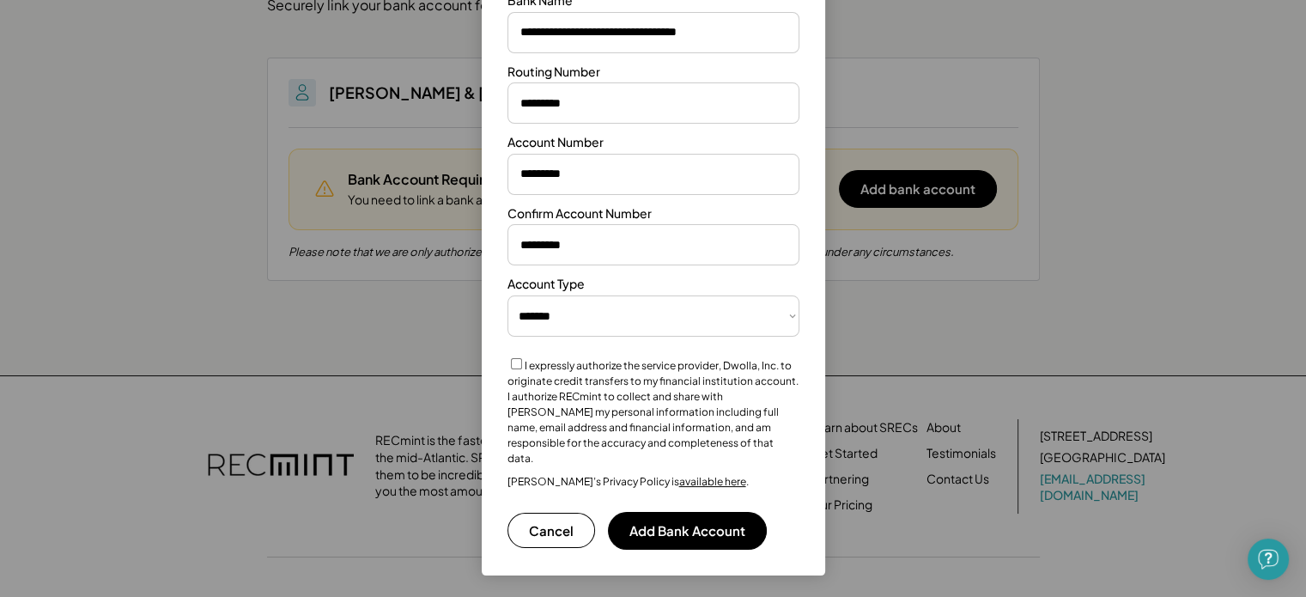
click at [671, 515] on button "Add Bank Account" at bounding box center [687, 531] width 159 height 38
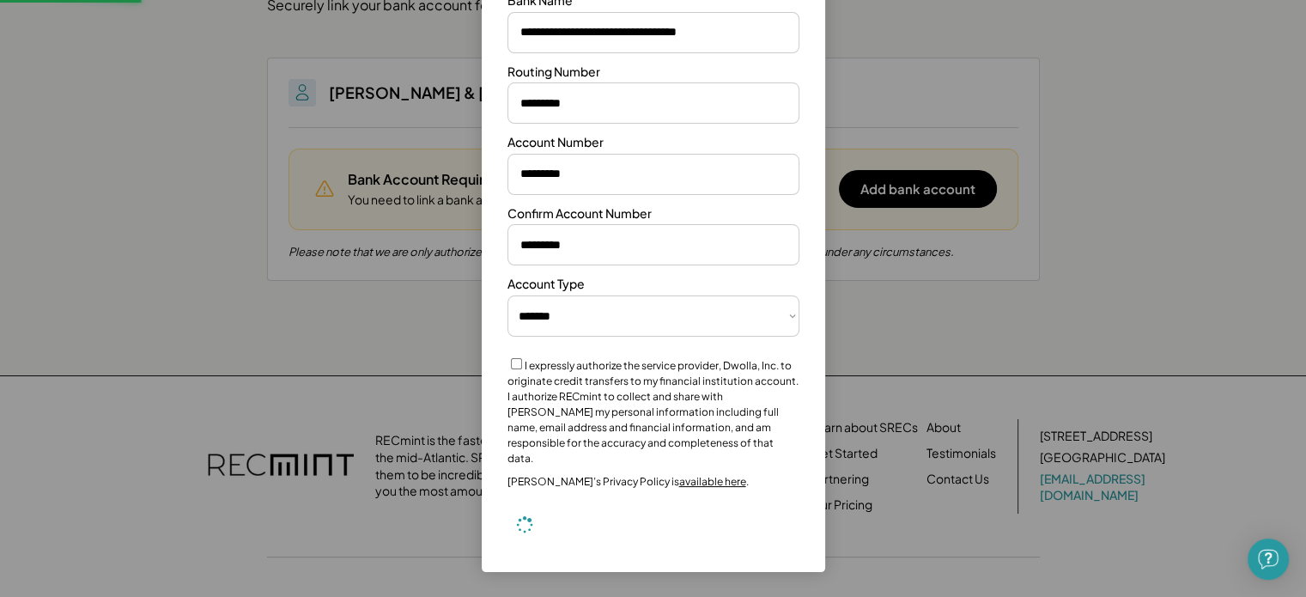
select select "**********"
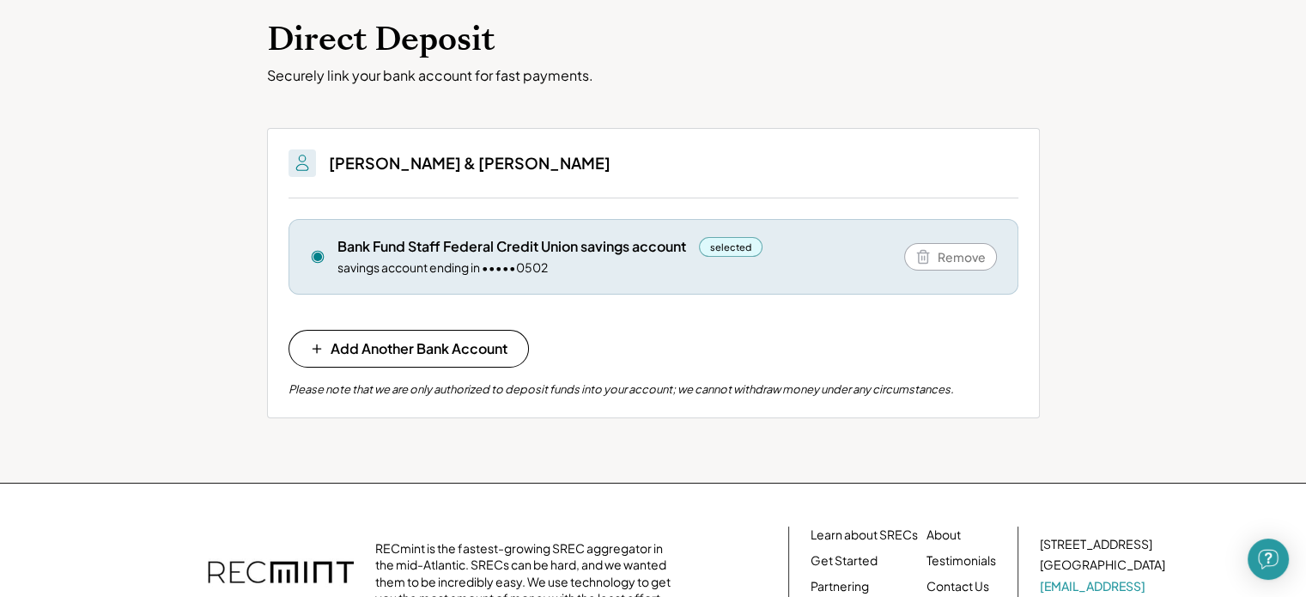
scroll to position [0, 0]
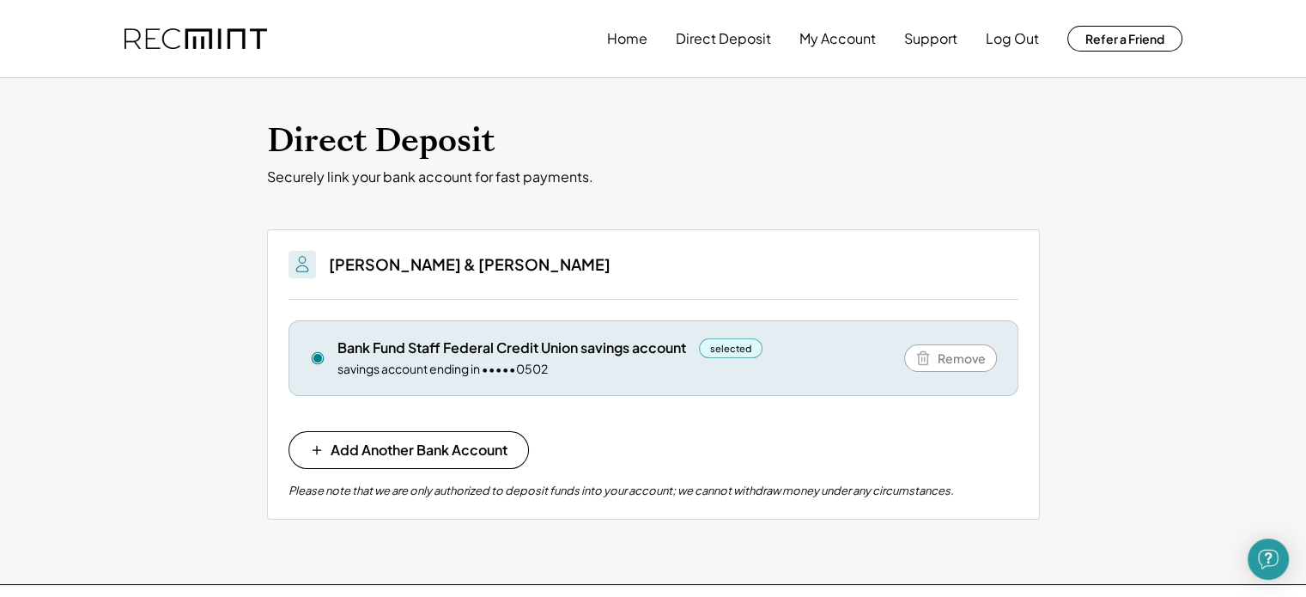
click at [738, 347] on div "selected" at bounding box center [731, 348] width 64 height 20
click at [825, 34] on button "My Account" at bounding box center [838, 38] width 76 height 34
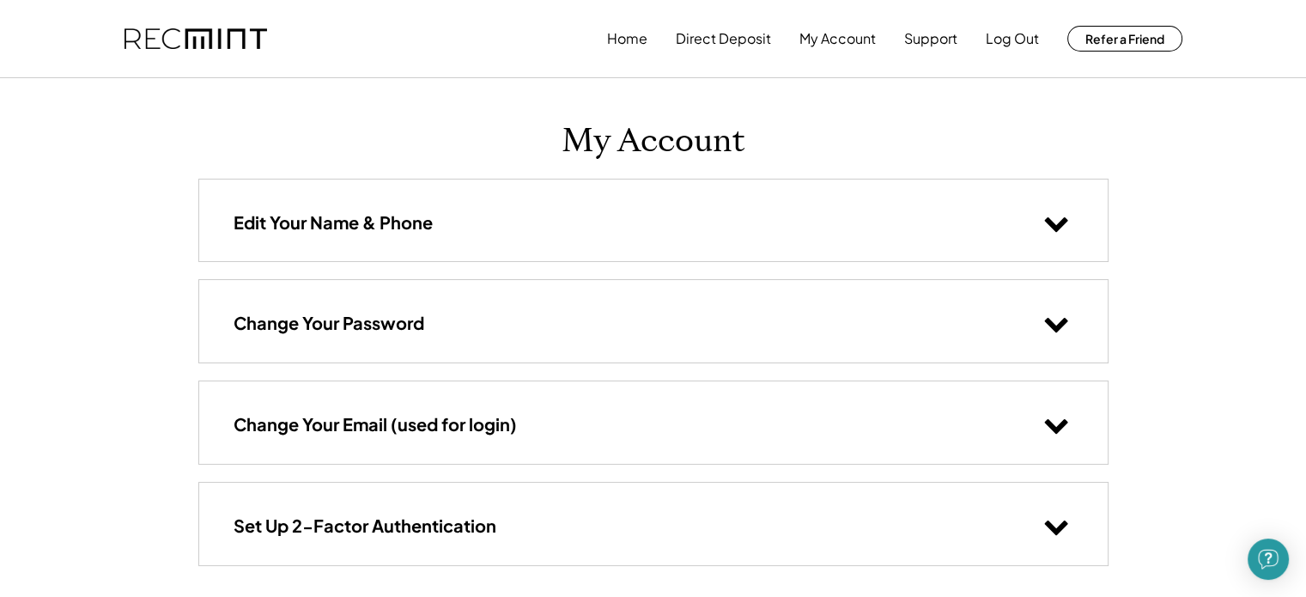
click at [252, 213] on h3 "Edit Your Name & Phone" at bounding box center [333, 222] width 199 height 22
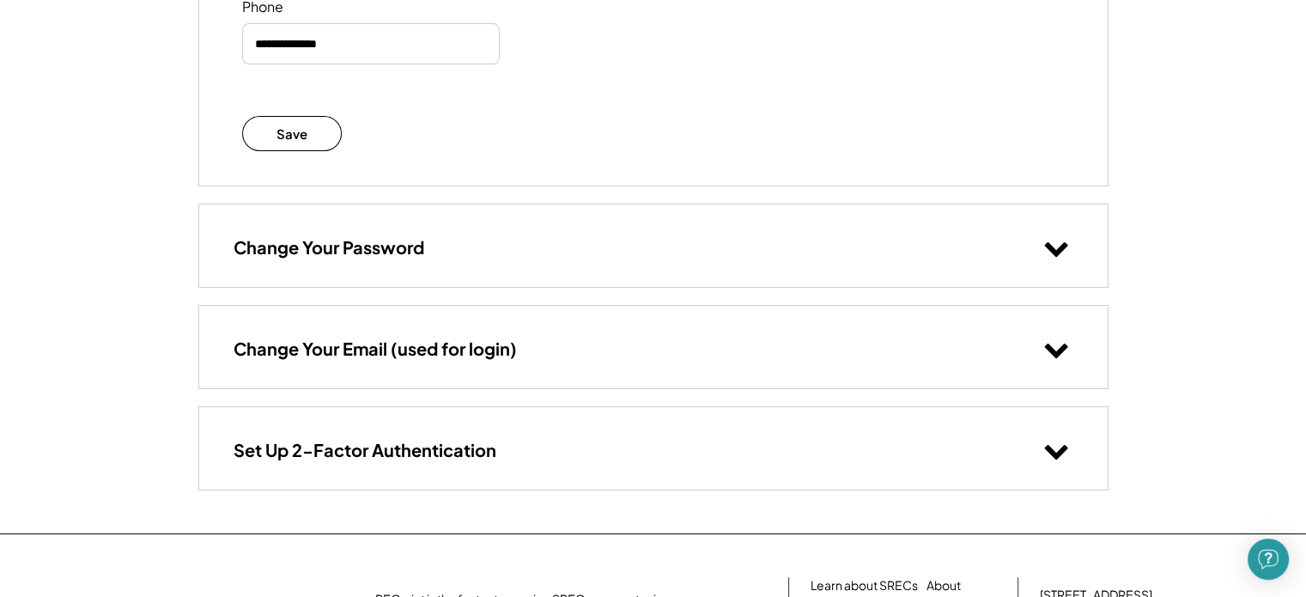
scroll to position [486, 0]
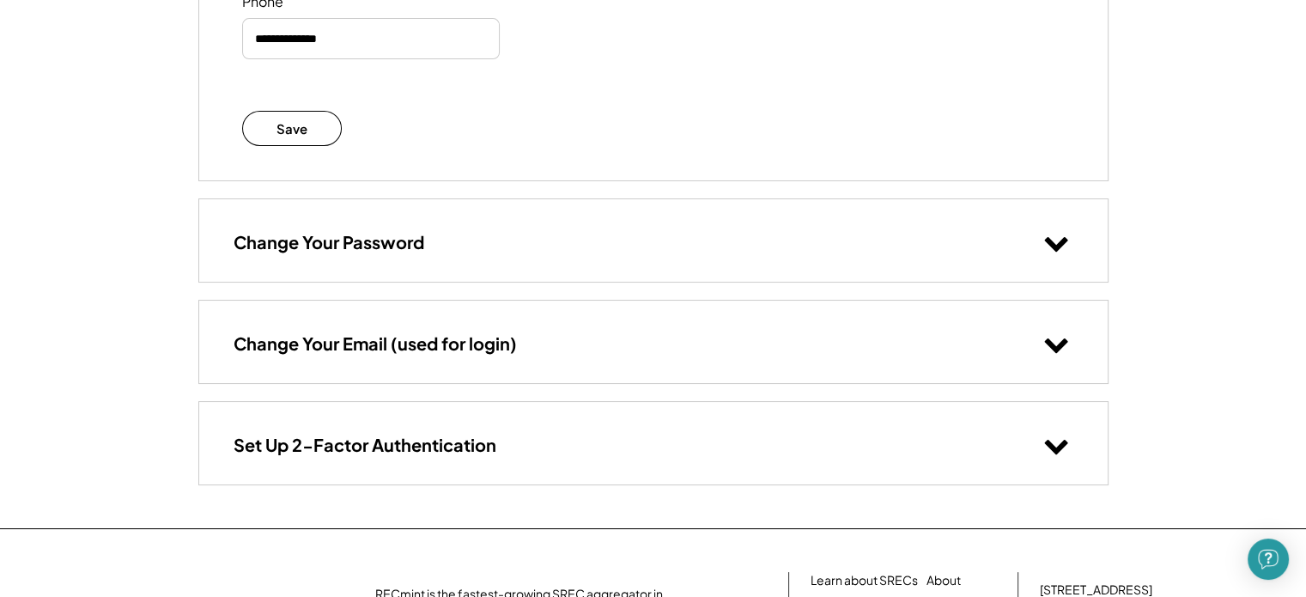
click at [272, 448] on h3 "Set Up 2-Factor Authentication" at bounding box center [365, 445] width 263 height 22
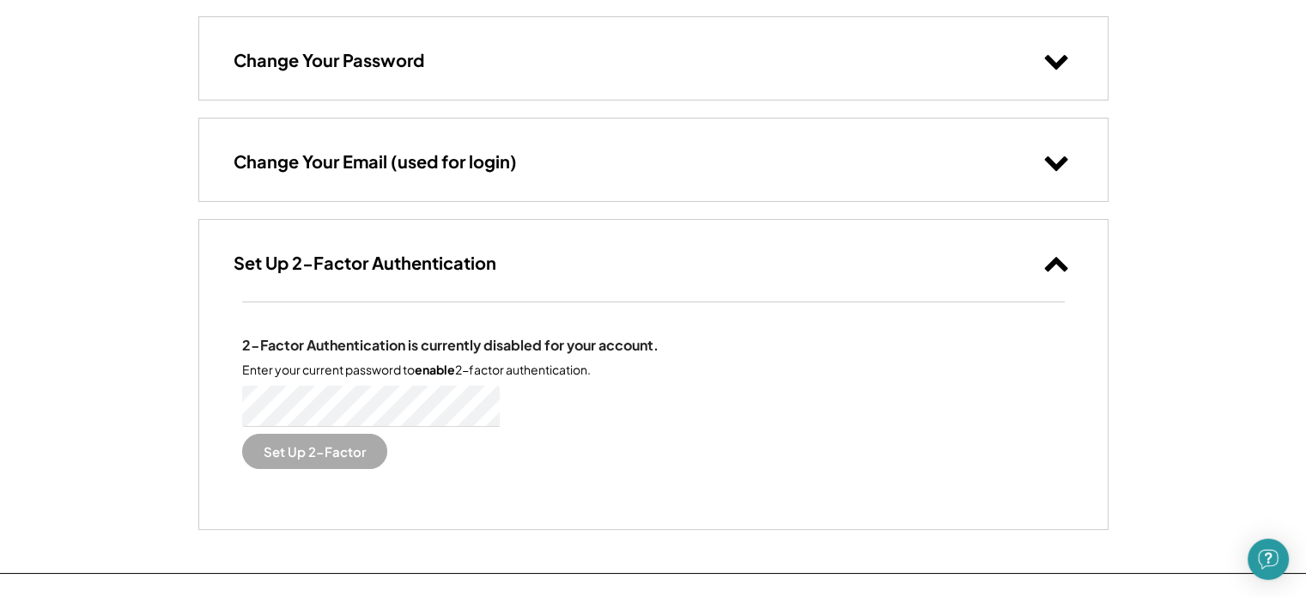
scroll to position [676, 0]
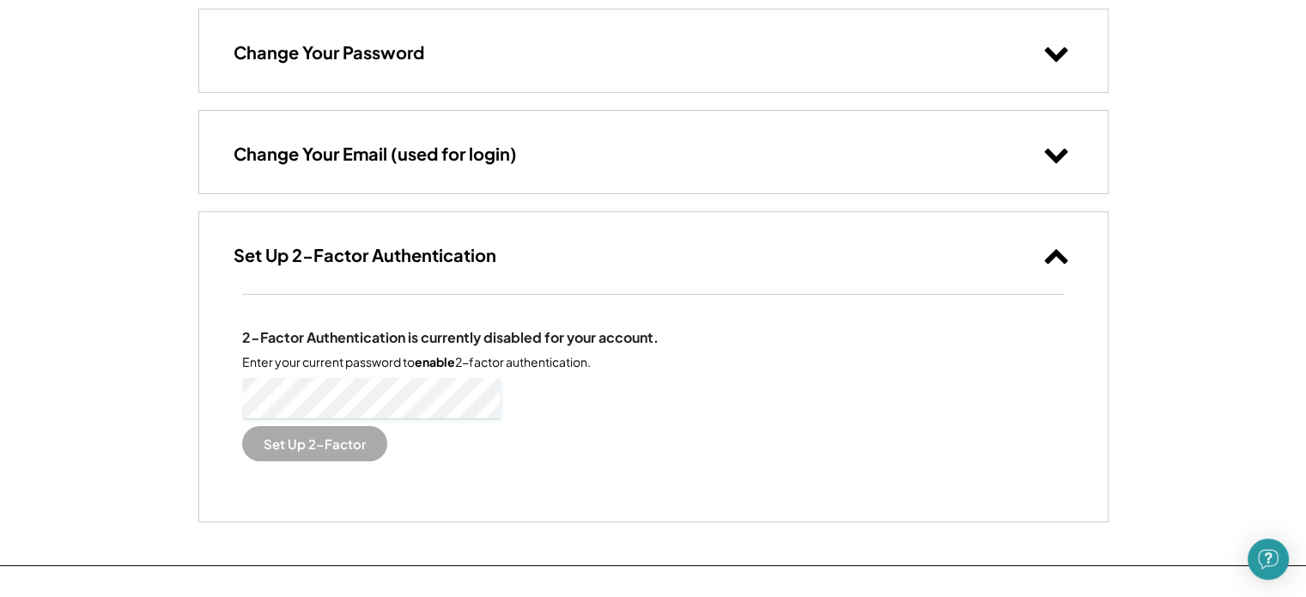
type input "**********"
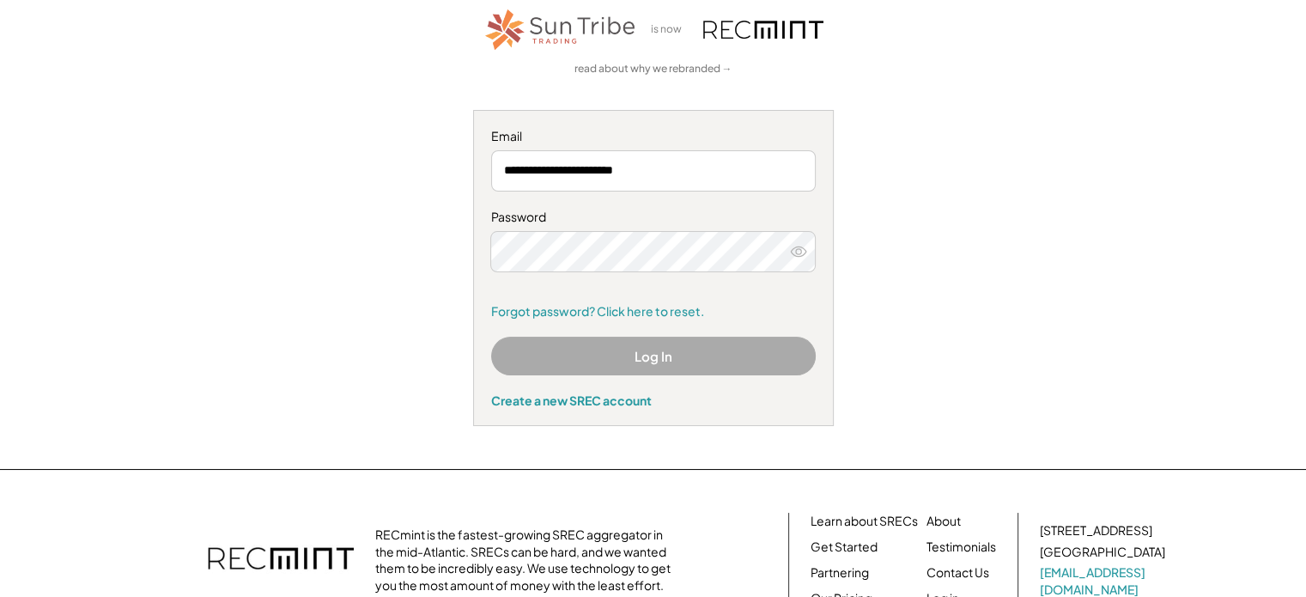
scroll to position [122, 0]
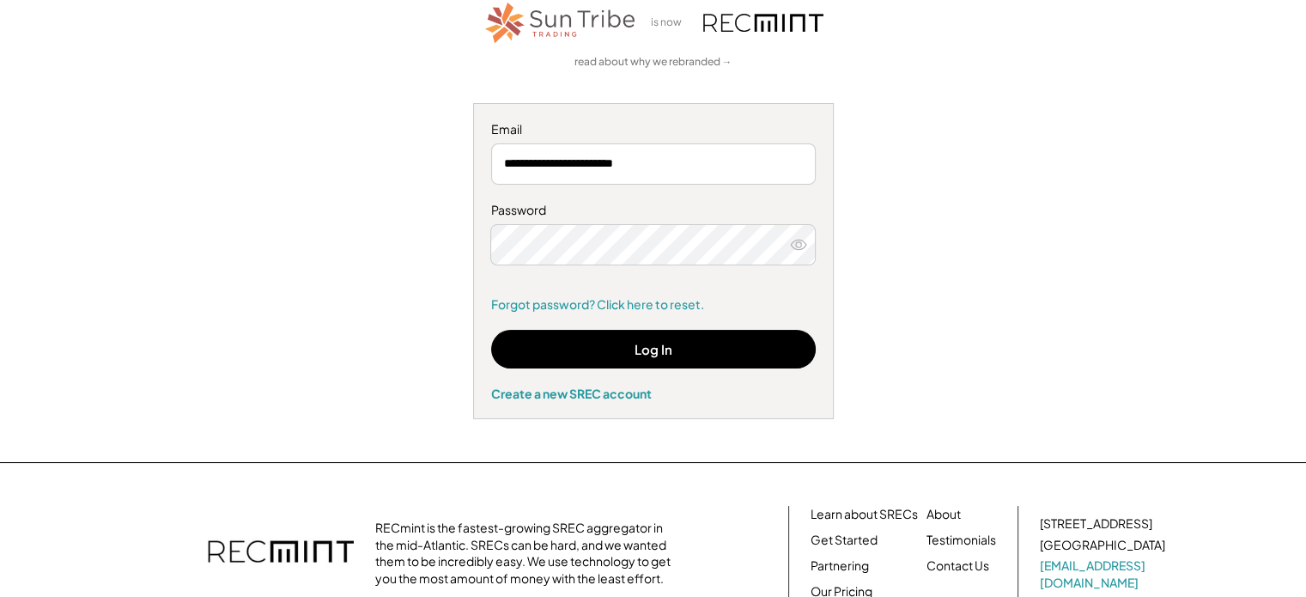
click at [574, 350] on button "Log In" at bounding box center [653, 349] width 325 height 39
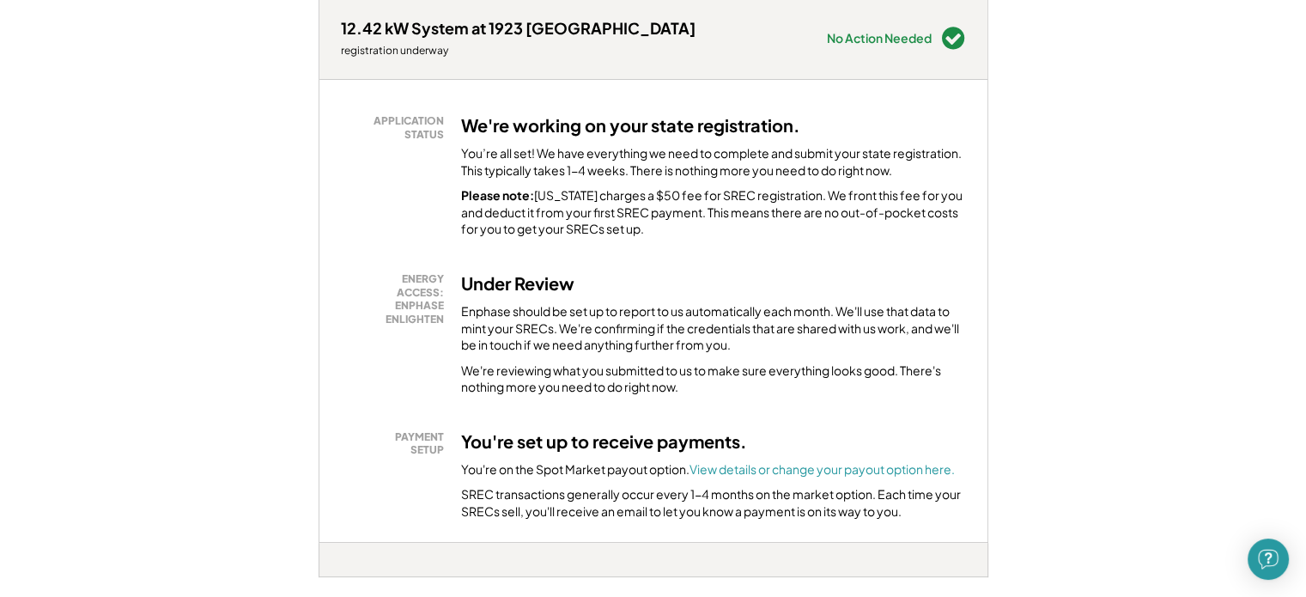
scroll to position [381, 0]
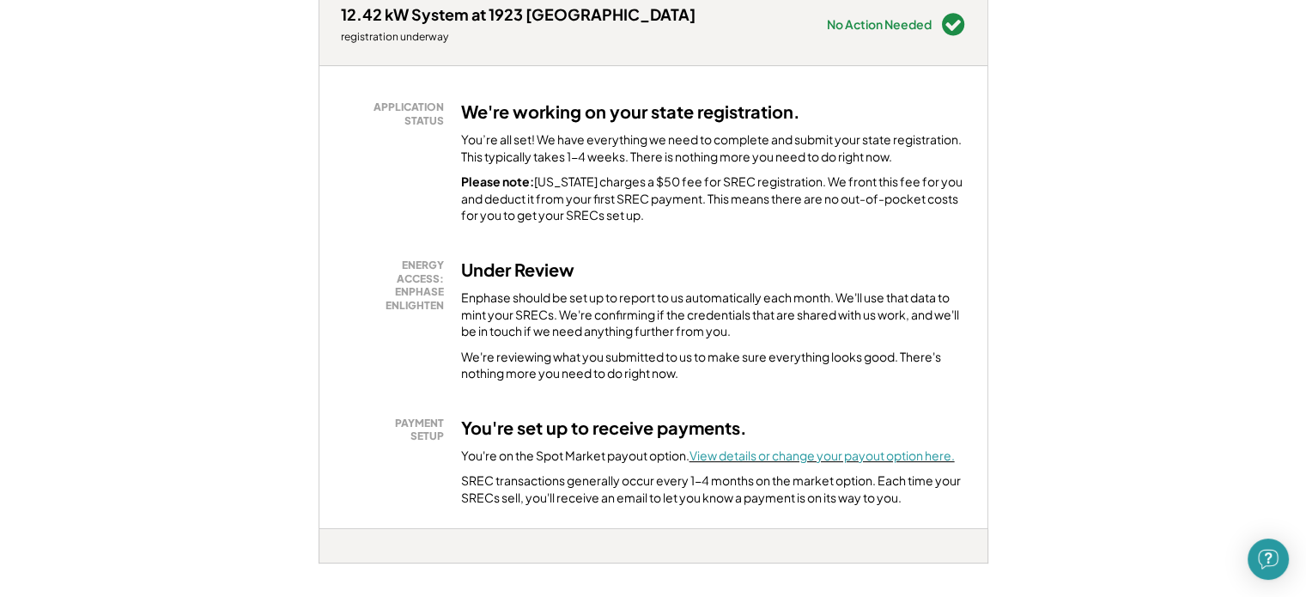
click at [741, 454] on font "View details or change your payout option here." at bounding box center [822, 454] width 265 height 15
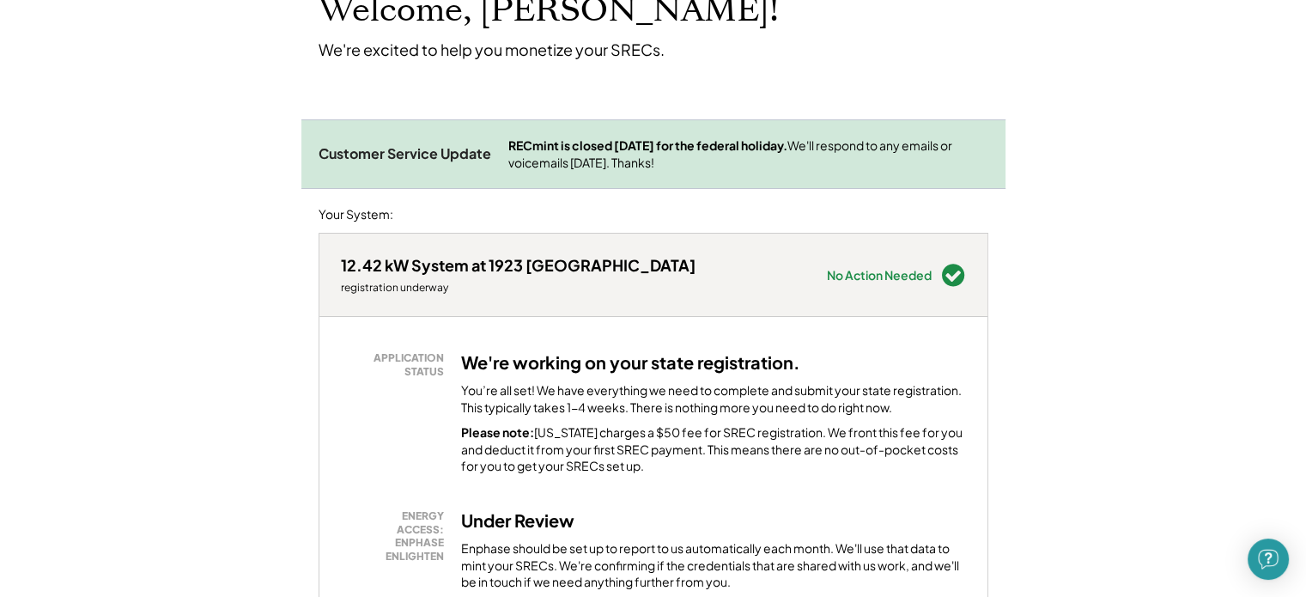
scroll to position [0, 0]
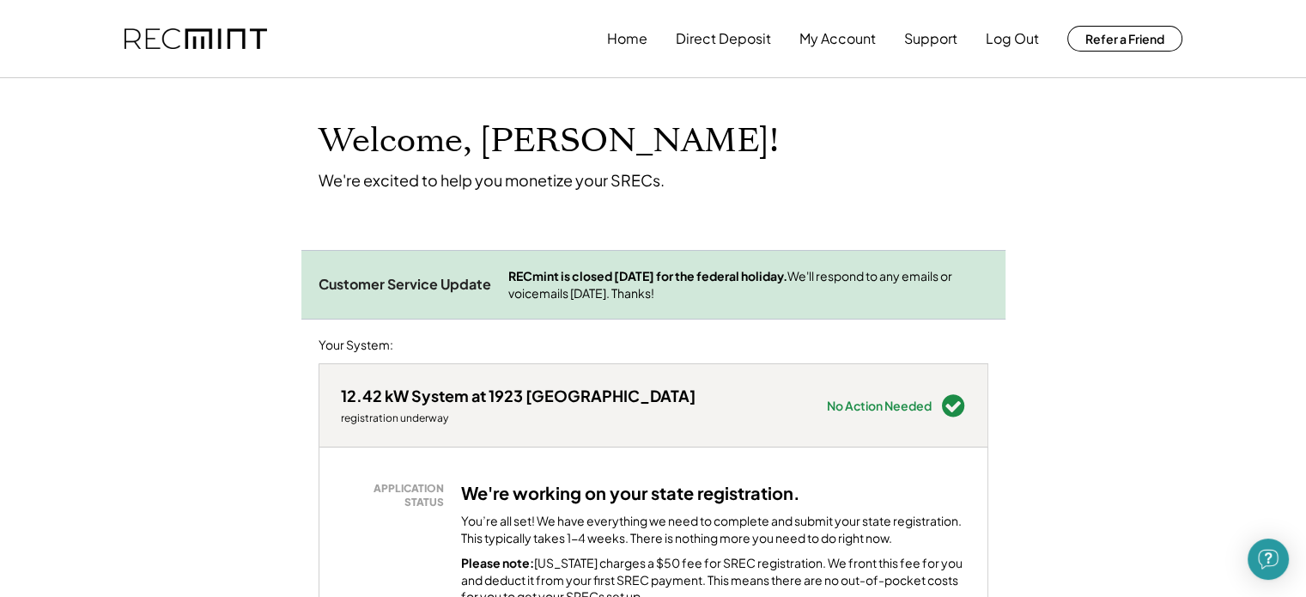
click at [614, 42] on button "Home" at bounding box center [627, 38] width 40 height 34
click at [620, 40] on button "Home" at bounding box center [627, 38] width 40 height 34
click at [619, 31] on button "Home" at bounding box center [627, 38] width 40 height 34
click at [721, 35] on button "Direct Deposit" at bounding box center [723, 38] width 95 height 34
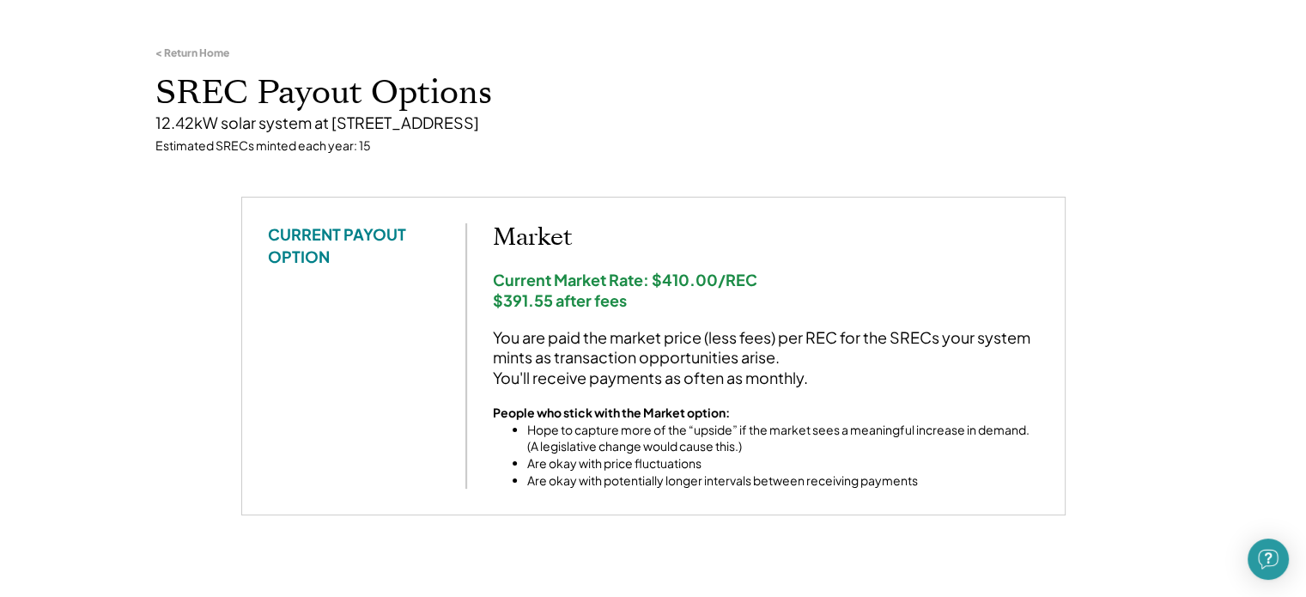
scroll to position [89, 0]
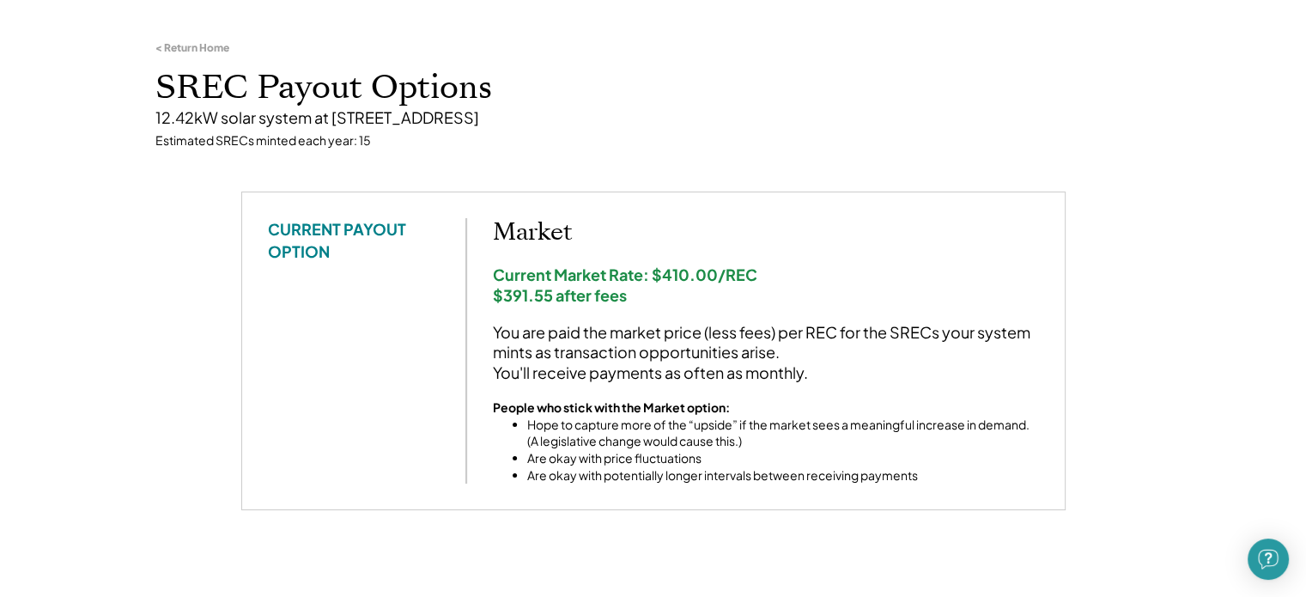
click at [305, 258] on div "CURRENT PAYOUT OPTION" at bounding box center [354, 239] width 172 height 43
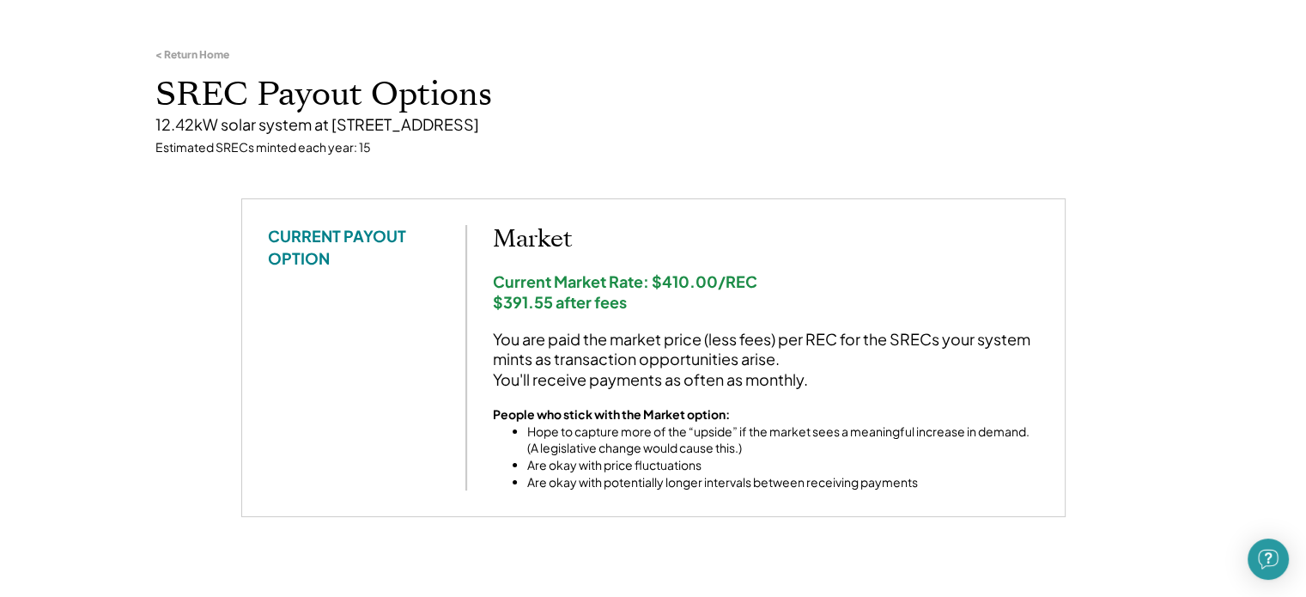
scroll to position [0, 0]
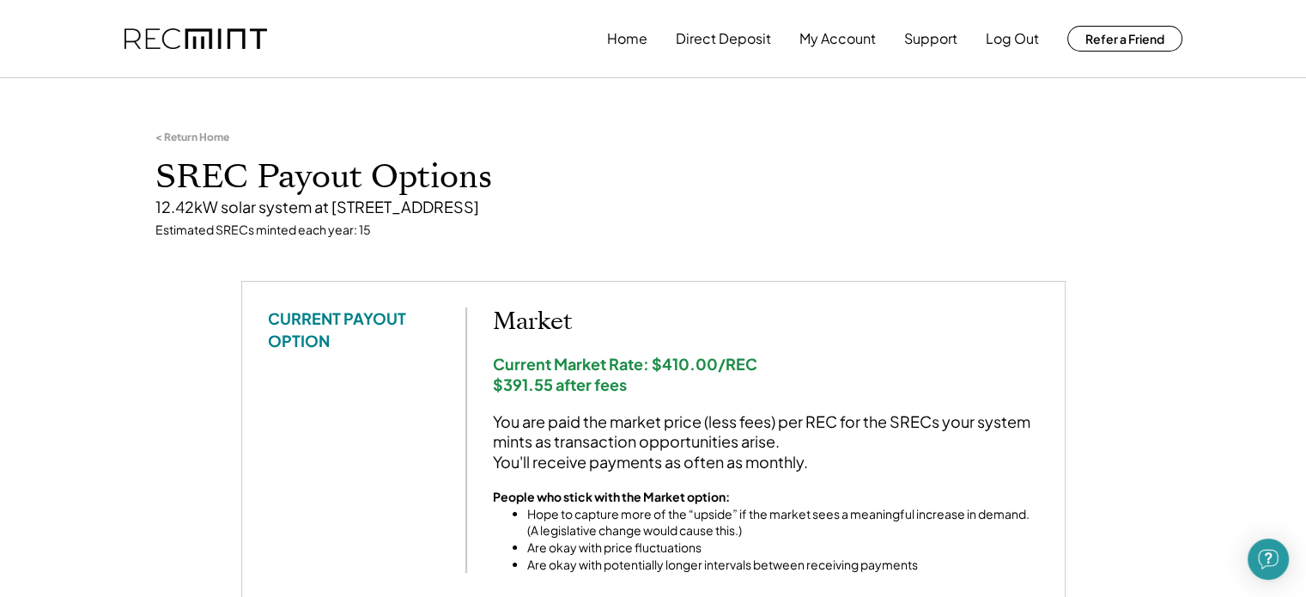
click at [828, 41] on button "My Account" at bounding box center [838, 38] width 76 height 34
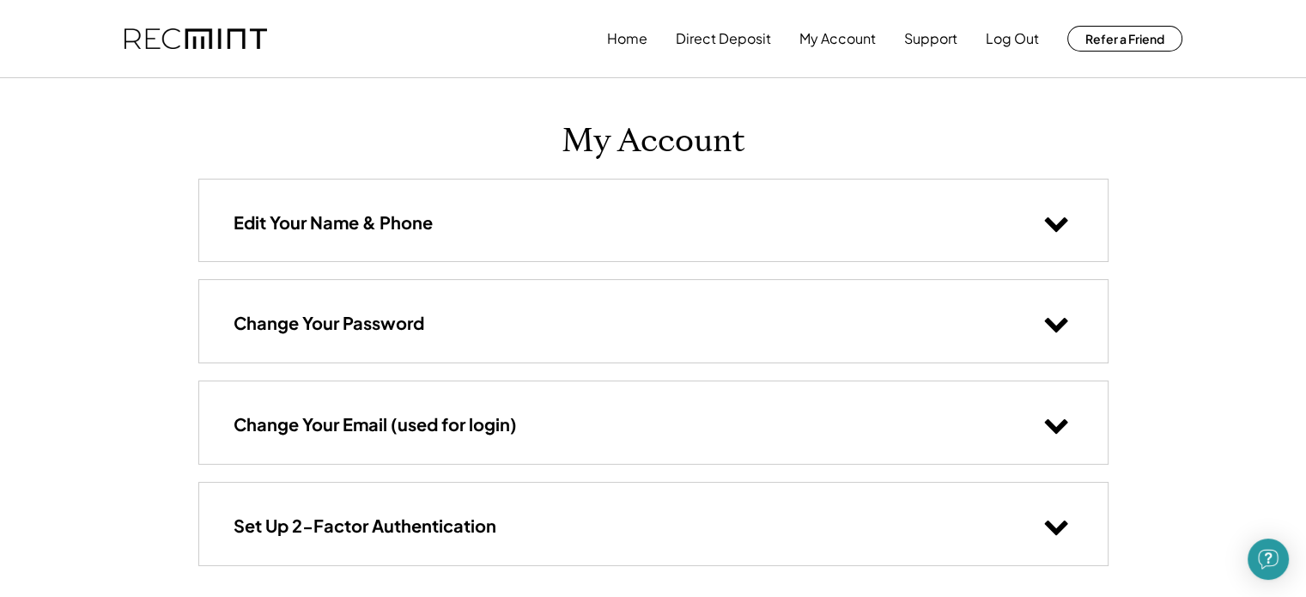
click at [268, 224] on h3 "Edit Your Name & Phone" at bounding box center [333, 222] width 199 height 22
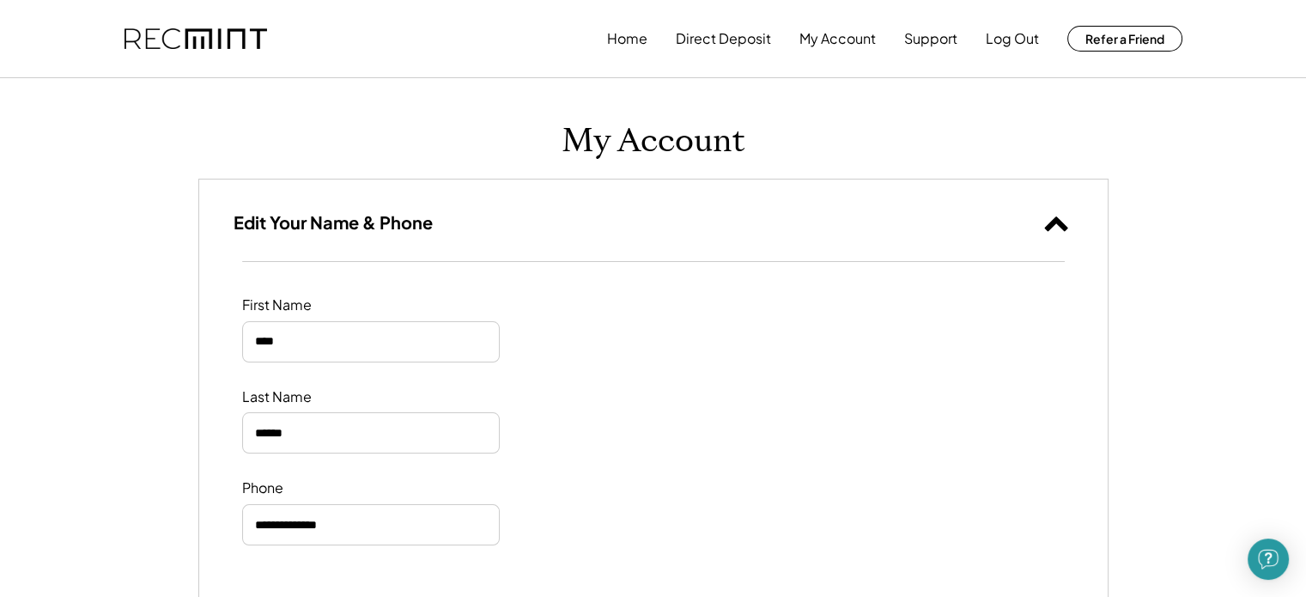
click at [735, 49] on button "Direct Deposit" at bounding box center [723, 38] width 95 height 34
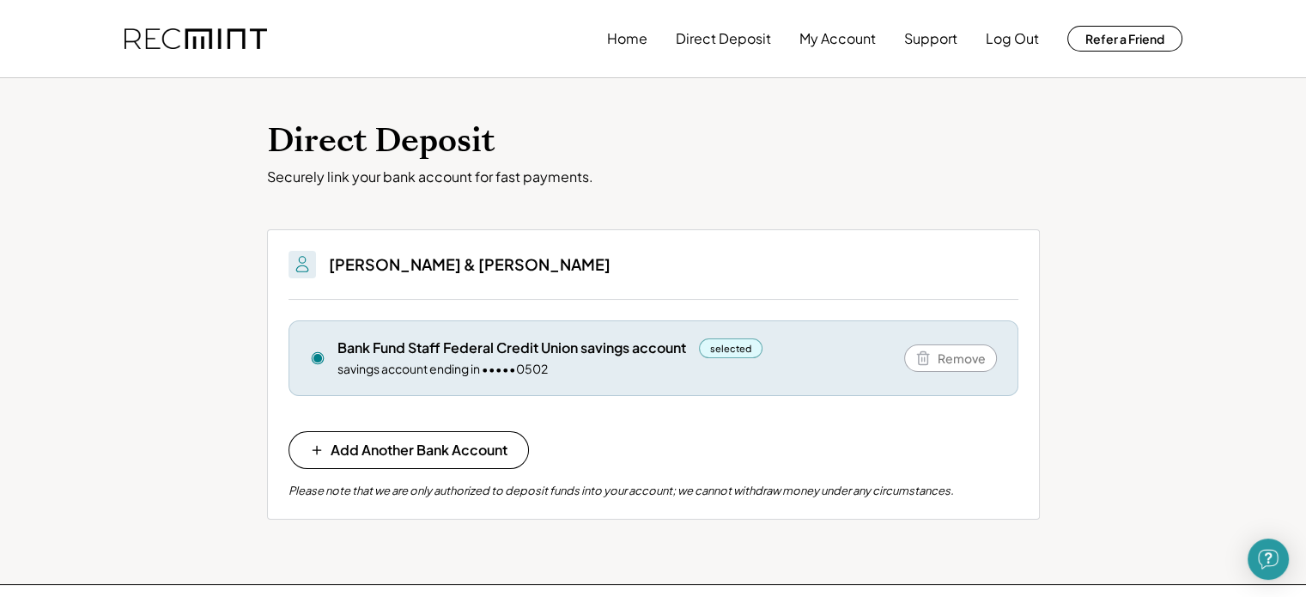
click at [642, 52] on button "Home" at bounding box center [627, 38] width 40 height 34
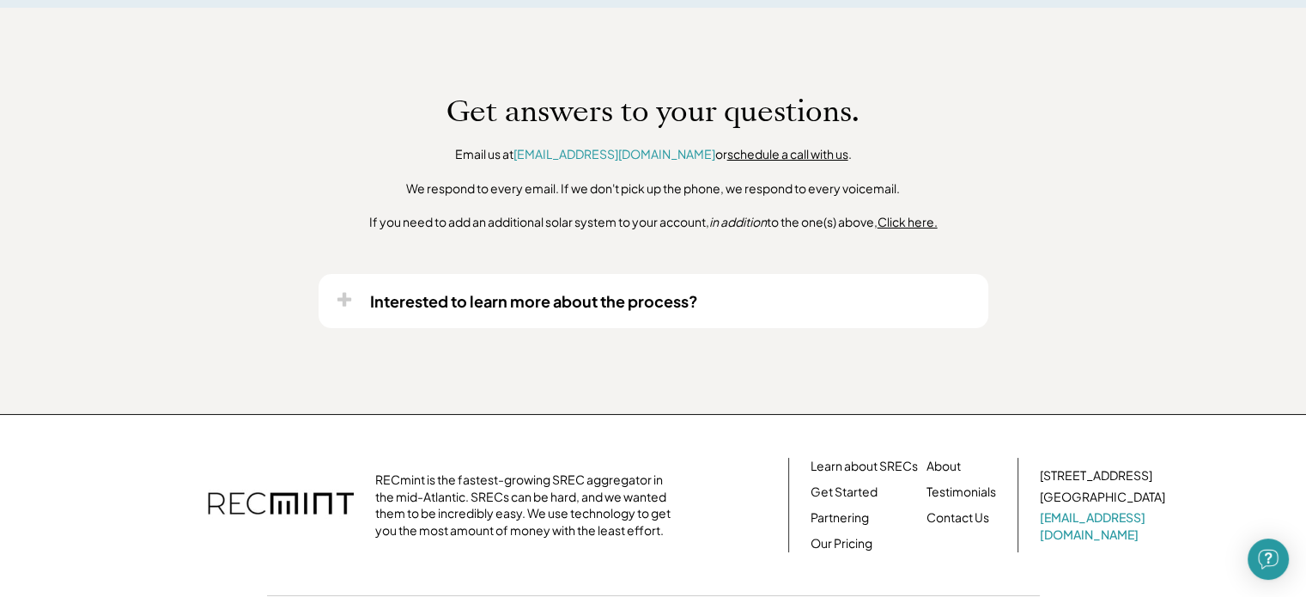
scroll to position [1387, 0]
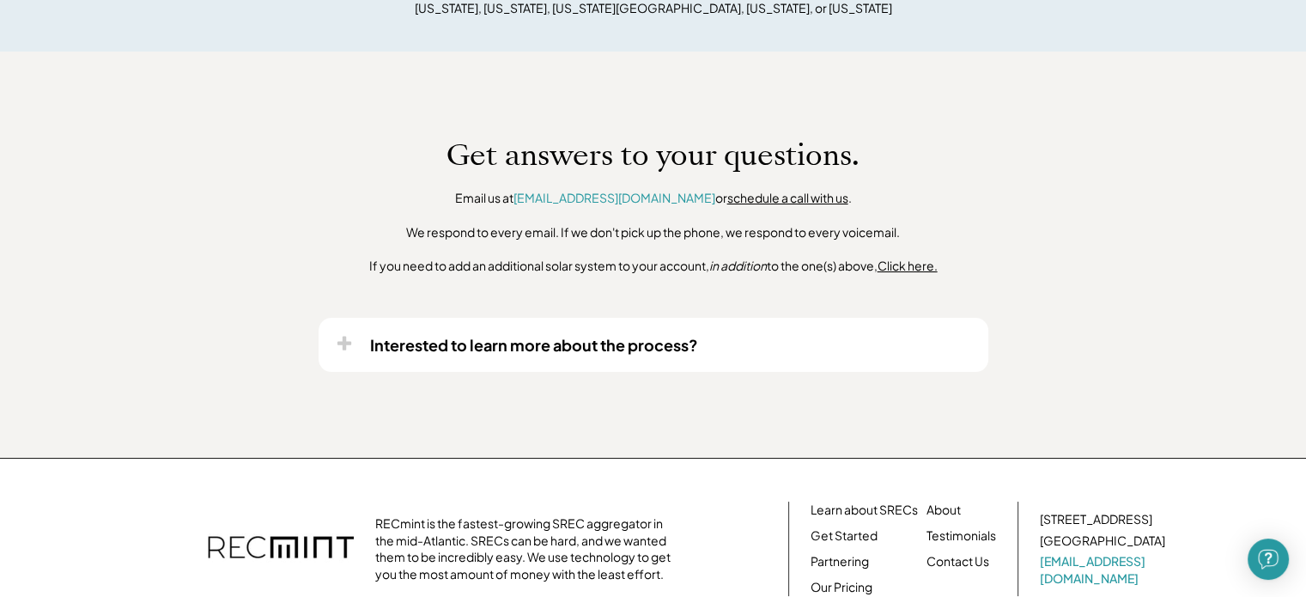
click at [344, 344] on use at bounding box center [344, 344] width 14 height 14
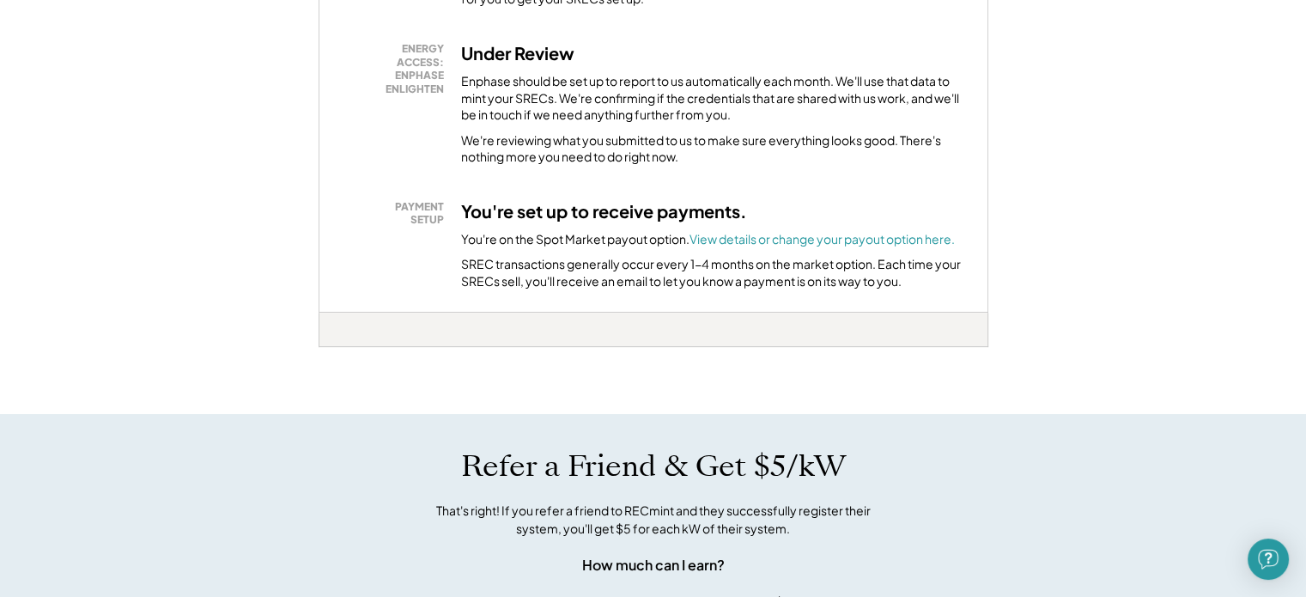
scroll to position [0, 0]
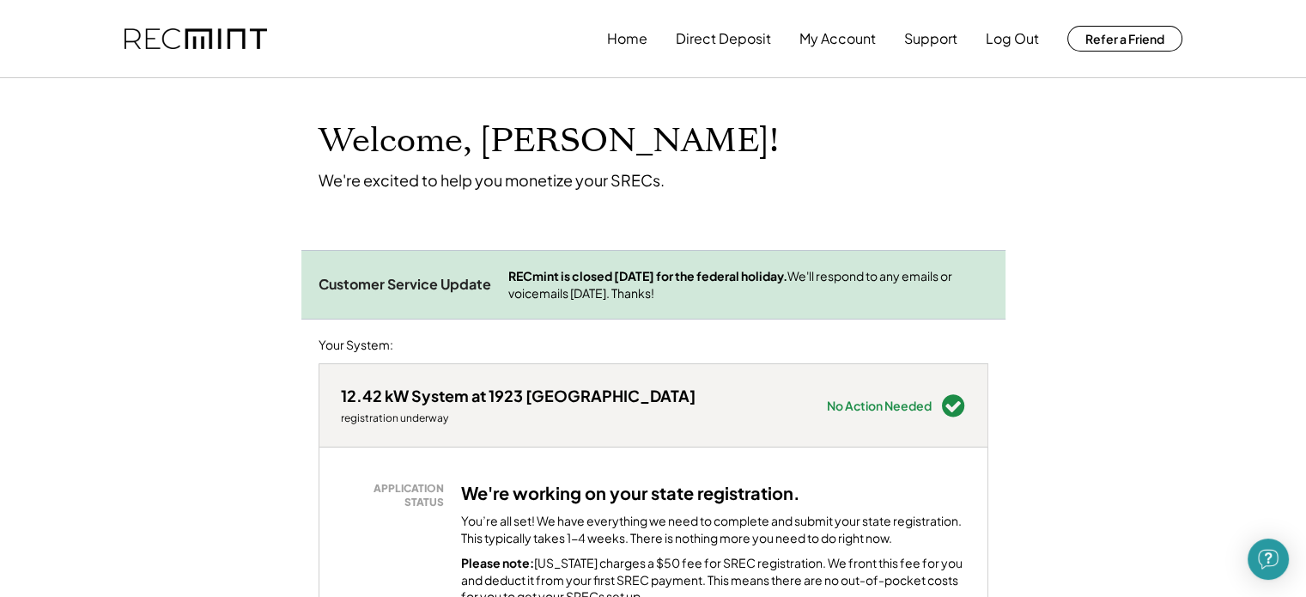
click at [641, 40] on button "Home" at bounding box center [627, 38] width 40 height 34
click at [642, 46] on button "Home" at bounding box center [627, 38] width 40 height 34
click at [733, 37] on button "Direct Deposit" at bounding box center [723, 38] width 95 height 34
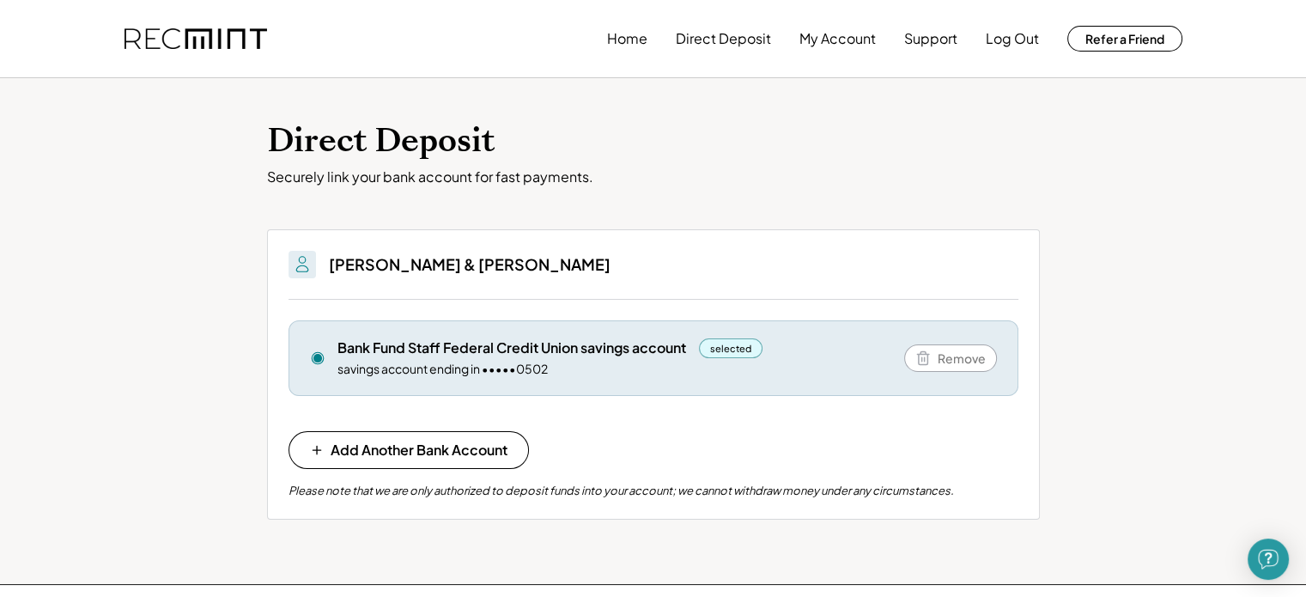
click at [625, 44] on button "Home" at bounding box center [627, 38] width 40 height 34
click at [622, 34] on button "Home" at bounding box center [627, 38] width 40 height 34
